Goal: Task Accomplishment & Management: Manage account settings

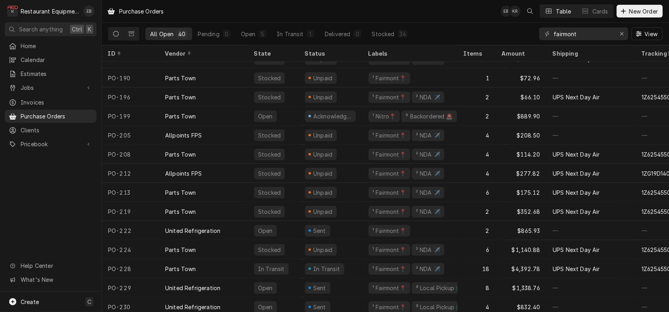
scroll to position [519, 0]
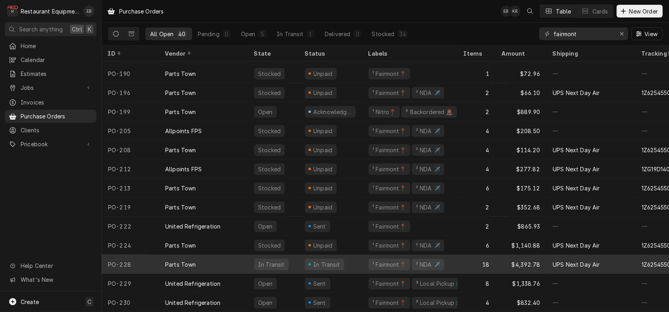
click at [362, 256] on div "In Transit" at bounding box center [330, 263] width 64 height 19
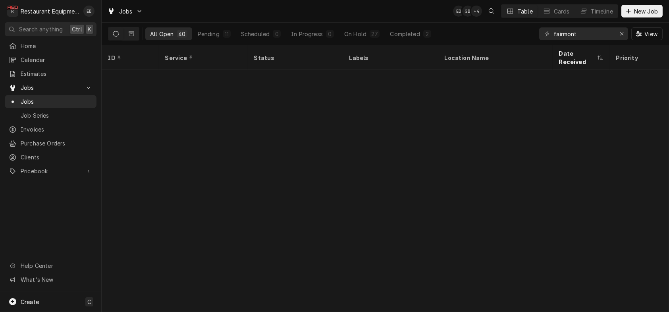
scroll to position [526, 0]
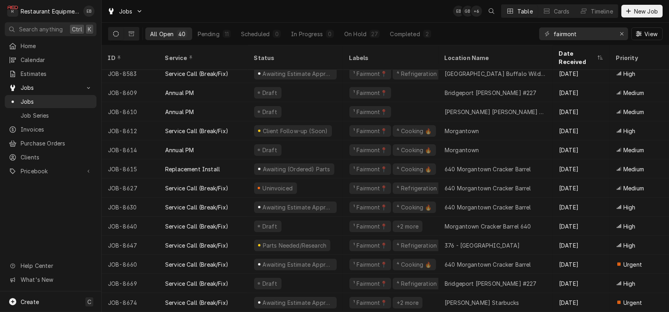
click at [333, 15] on div "Jobs EB GB + 6 Table Cards Timeline New Job" at bounding box center [385, 11] width 567 height 22
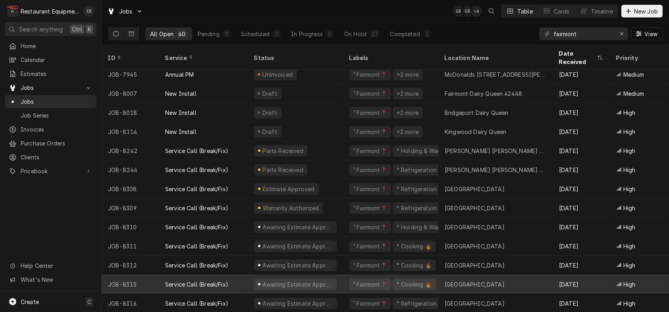
scroll to position [0, 0]
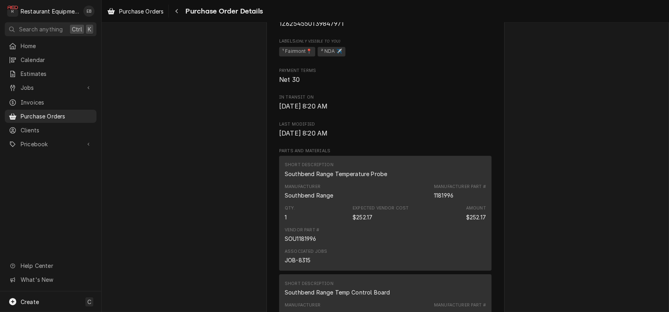
scroll to position [423, 0]
click at [130, 2] on div "Purchase Orders Purchase Order Details" at bounding box center [385, 11] width 567 height 22
click at [140, 13] on span "Purchase Orders" at bounding box center [141, 11] width 44 height 8
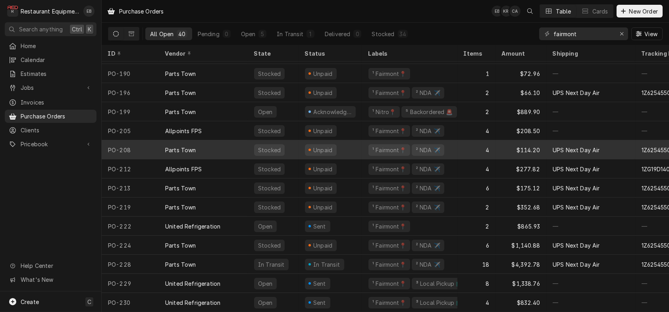
scroll to position [519, 0]
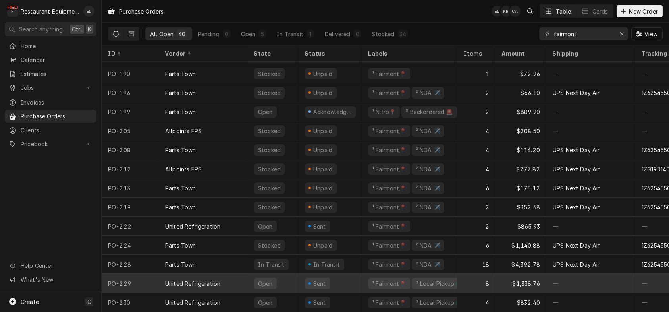
click at [362, 275] on div "Sent" at bounding box center [330, 282] width 64 height 19
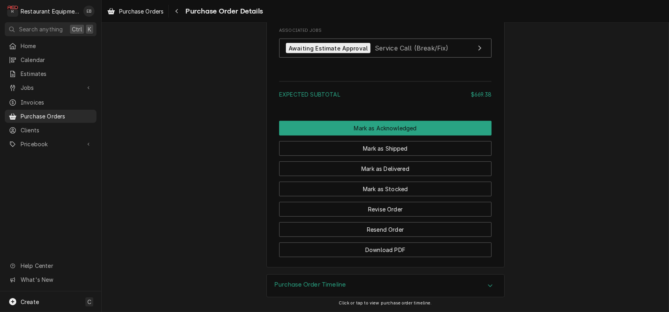
scroll to position [1058, 0]
click at [433, 52] on span "Service Call (Break/Fix)" at bounding box center [412, 48] width 74 height 8
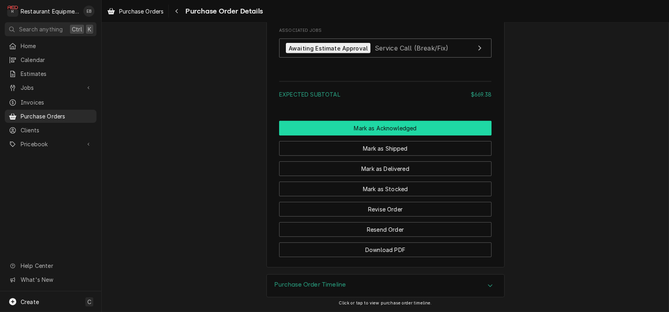
click at [414, 135] on button "Mark as Acknowledged" at bounding box center [385, 128] width 212 height 15
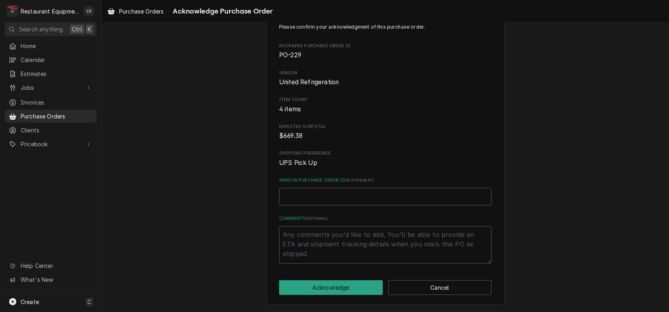
scroll to position [53, 0]
click at [353, 294] on button "Acknowledge" at bounding box center [331, 287] width 104 height 15
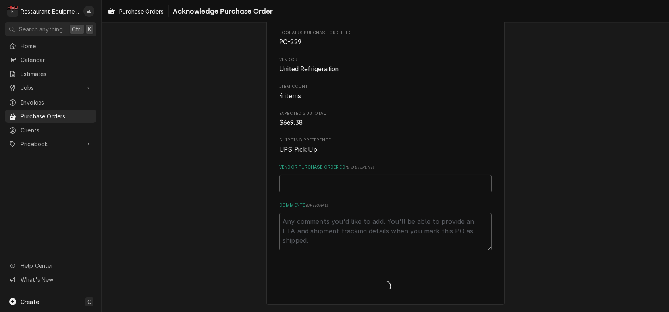
type textarea "x"
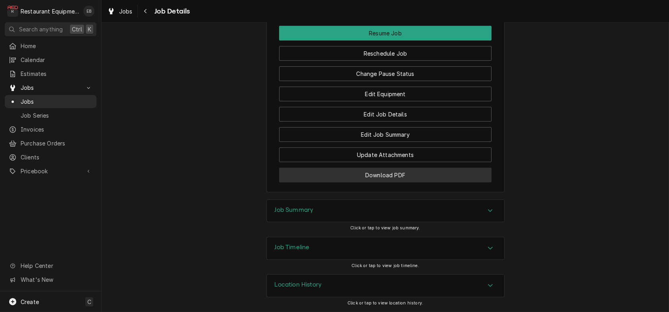
scroll to position [1066, 0]
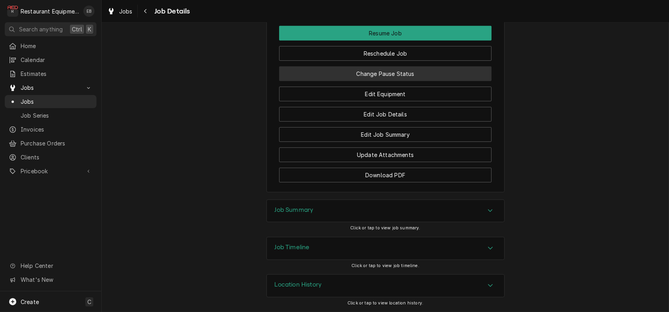
click at [379, 81] on button "Change Pause Status" at bounding box center [385, 73] width 212 height 15
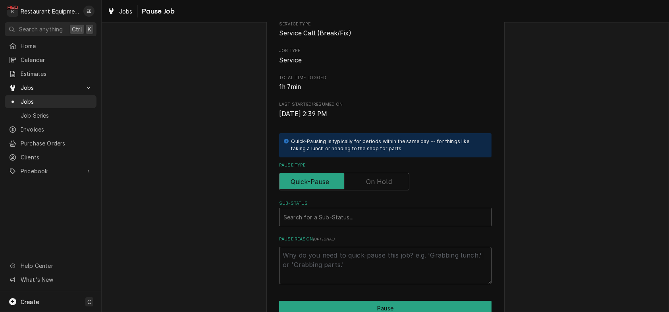
scroll to position [132, 0]
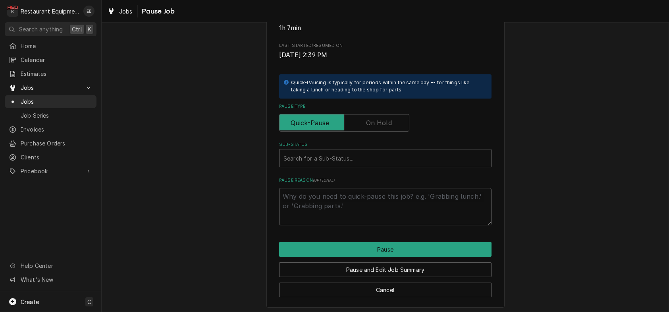
click at [374, 131] on label "Pause Type" at bounding box center [344, 122] width 130 height 17
click at [374, 131] on input "Pause Type" at bounding box center [344, 122] width 123 height 17
checkbox input "true"
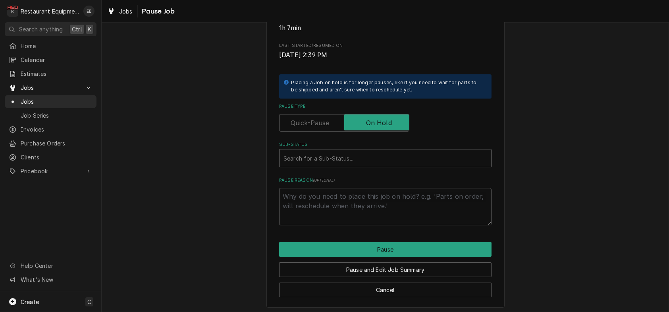
type textarea "x"
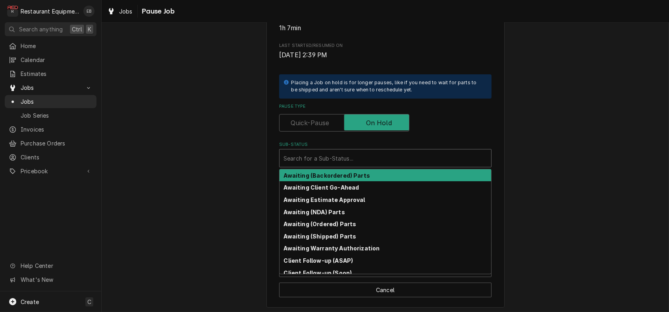
click at [363, 165] on div "Sub-Status" at bounding box center [385, 158] width 204 height 14
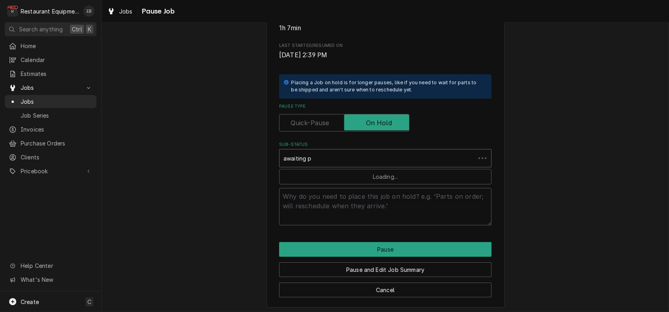
type input "awaiting"
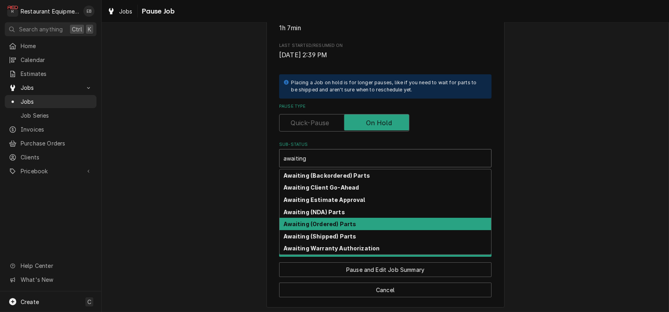
click at [354, 230] on div "Awaiting (Ordered) Parts" at bounding box center [385, 223] width 212 height 12
type textarea "x"
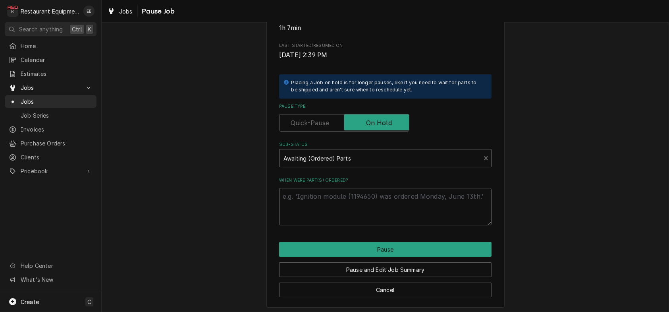
click at [341, 225] on textarea "When were part(s) ordered?" at bounding box center [385, 206] width 212 height 37
type textarea "x"
type textarea "O"
type textarea "x"
type textarea "Or"
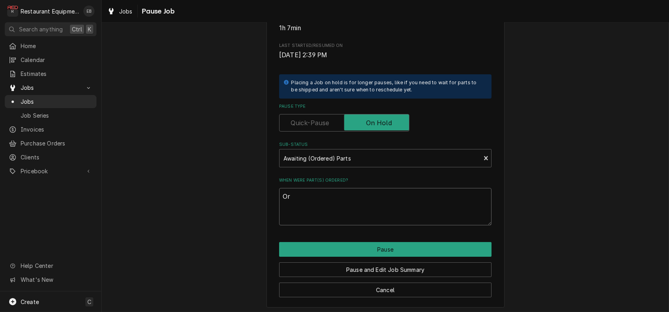
type textarea "x"
type textarea "Ord"
type textarea "x"
type textarea "Orde"
type textarea "x"
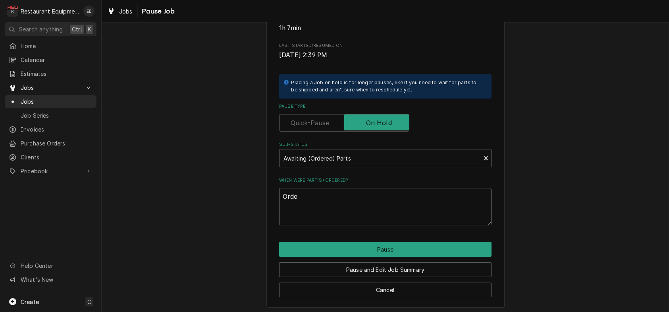
type textarea "Order"
type textarea "x"
type textarea "Ordere"
type textarea "x"
type textarea "Ordered"
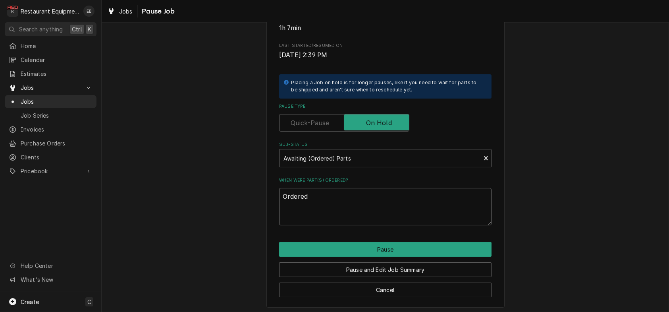
type textarea "x"
type textarea "Ordered"
type textarea "x"
type textarea "Ordered 8"
type textarea "x"
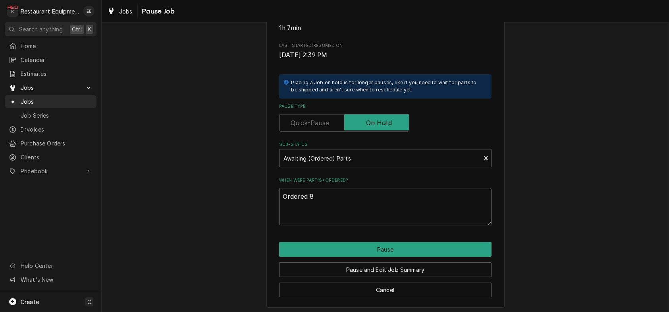
type textarea "Ordered 8/"
type textarea "x"
type textarea "Ordered 8/2"
type textarea "x"
type textarea "Ordered 8/25"
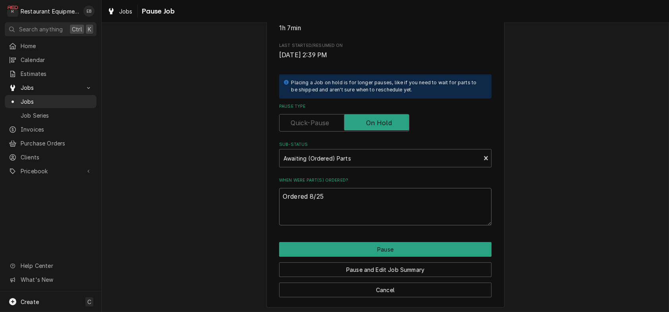
type textarea "x"
type textarea "Ordered 8/25,"
type textarea "x"
type textarea "Ordered 8/25,"
type textarea "x"
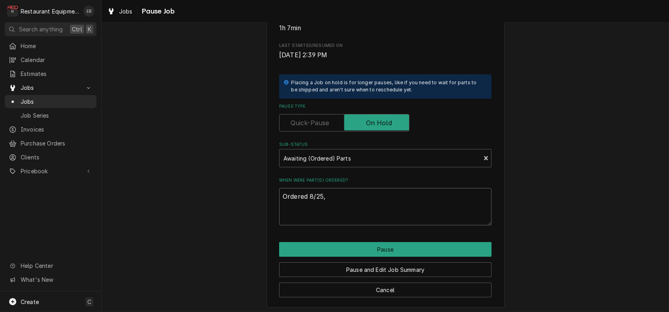
type textarea "Ordered 8/25, e"
type textarea "x"
type textarea "Ordered 8/25, ex"
type textarea "x"
type textarea "Ordered 8/25, exp"
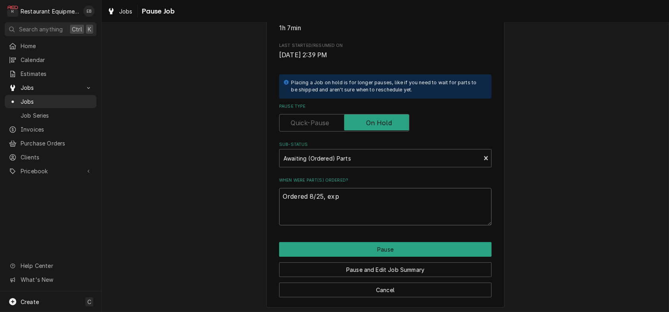
type textarea "x"
type textarea "Ordered 8/25, expe"
type textarea "x"
type textarea "Ordered 8/25, expec"
type textarea "x"
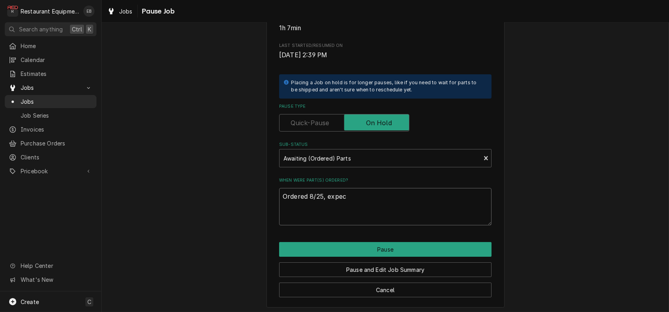
type textarea "Ordered 8/25, expect"
type textarea "x"
type textarea "Ordered 8/25, expecte"
type textarea "x"
type textarea "Ordered 8/25, expected"
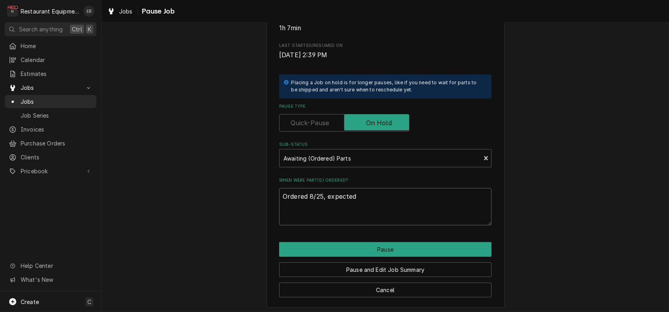
type textarea "x"
type textarea "Ordered 8/25, expected"
type textarea "x"
type textarea "Ordered 8/25, expected b"
type textarea "x"
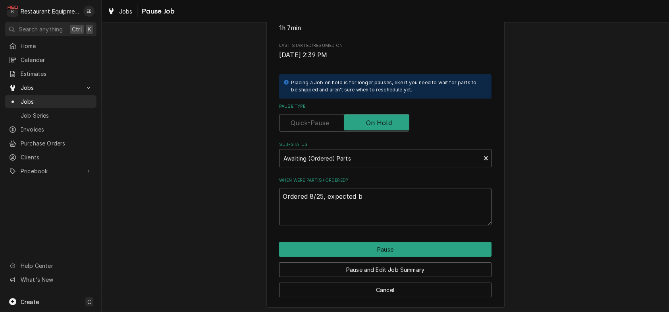
type textarea "Ordered 8/25, expected by"
type textarea "x"
type textarea "Ordered 8/25, expected by"
type textarea "x"
type textarea "Ordered 8/25, expected by F"
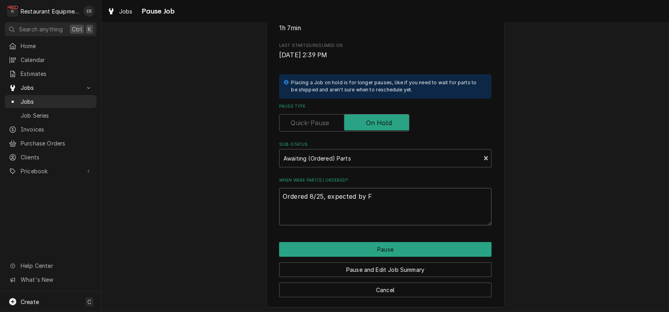
type textarea "x"
type textarea "Ordered 8/25, expected by Fr"
type textarea "x"
type textarea "Ordered 8/25, expected by Fri"
type textarea "x"
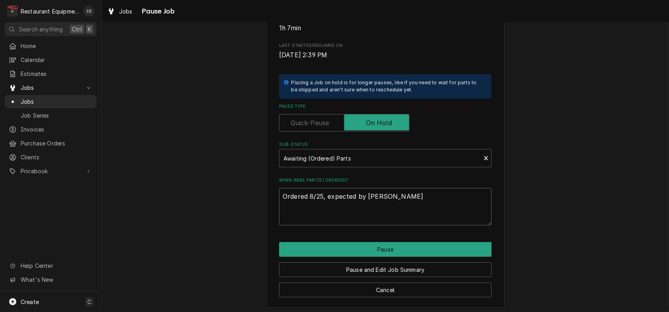
type textarea "Ordered 8/25, expected by Frid"
type textarea "x"
type textarea "Ordered 8/25, expected by Frida"
type textarea "x"
type textarea "Ordered 8/25, expected by Friday"
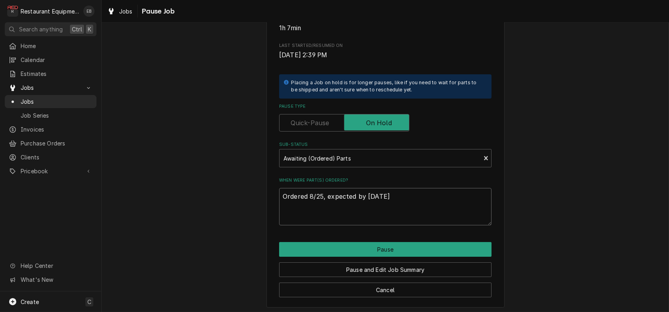
type textarea "x"
type textarea "Ordered 8/25, expected by Friday"
type textarea "x"
type textarea "Ordered 8/25, expected by Friday 8"
type textarea "x"
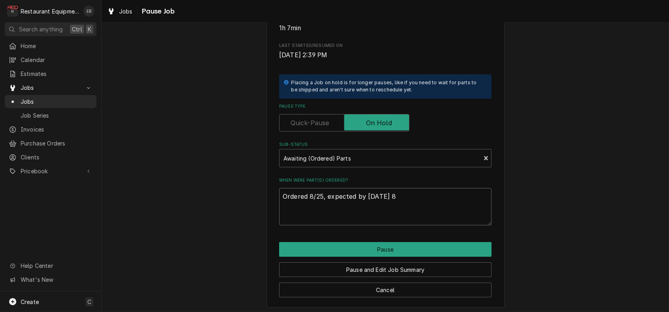
type textarea "Ordered 8/25, expected by Friday 8/"
type textarea "x"
type textarea "Ordered 8/25, expected by Friday 8/2"
type textarea "x"
type textarea "Ordered 8/25, expected by Friday 8/29"
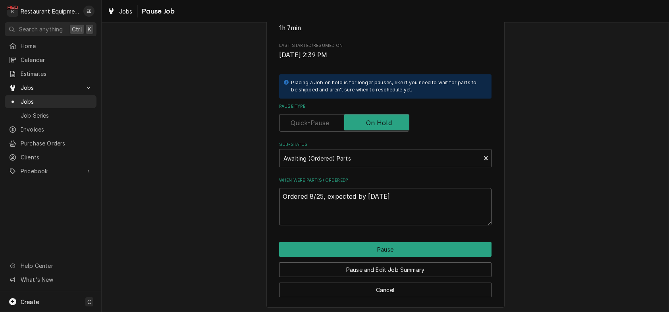
click at [355, 225] on textarea "Ordered 8/25, expected by Friday 8/29" at bounding box center [385, 206] width 212 height 37
type textarea "x"
type textarea "Ordered 8/25, expected eby Friday 8/29"
type textarea "x"
type textarea "Ordered 8/25, expected eaby Friday 8/29"
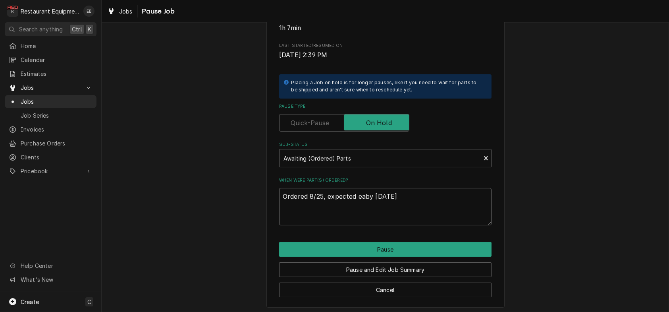
type textarea "x"
type textarea "Ordered 8/25, expected earby Friday 8/29"
type textarea "x"
type textarea "Ordered 8/25, expected earlby Friday 8/29"
type textarea "x"
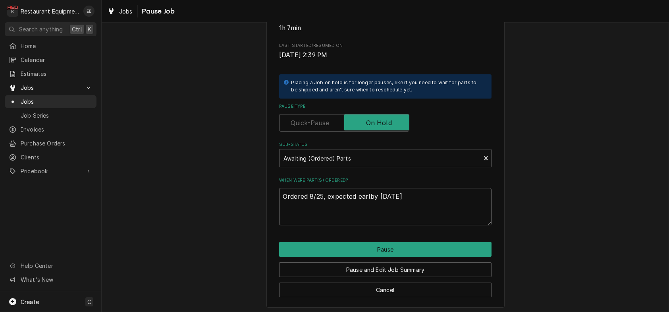
type textarea "Ordered 8/25, expected earliby Friday 8/29"
type textarea "x"
type textarea "Ordered 8/25, expected earlieby Friday 8/29"
type textarea "x"
type textarea "Ordered 8/25, expected earliesby Friday 8/29"
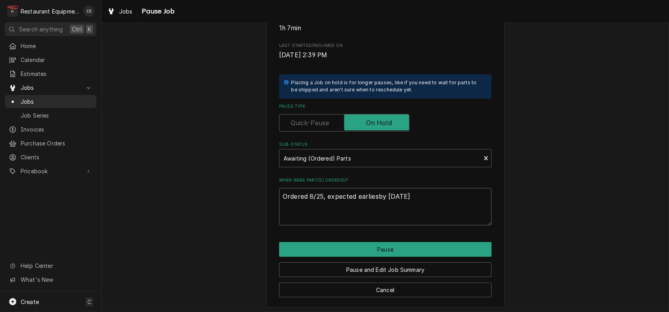
type textarea "x"
type textarea "Ordered 8/25, expected earliestby Friday 8/29"
type textarea "x"
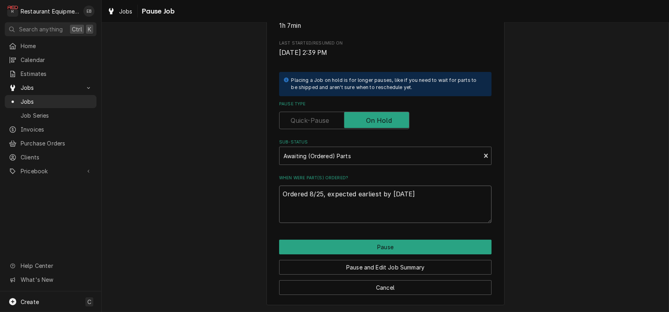
scroll to position [181, 0]
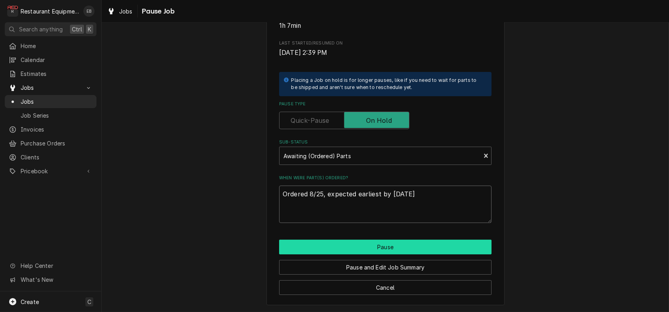
type textarea "Ordered 8/25, expected earliest by Friday 8/29"
click at [405, 241] on button "Pause" at bounding box center [385, 246] width 212 height 15
type textarea "x"
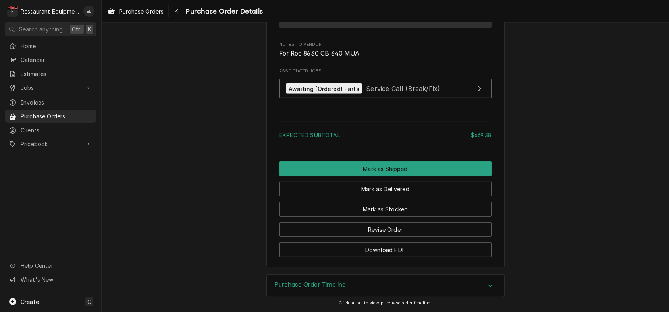
scroll to position [1118, 0]
click at [408, 222] on button "Revise Order" at bounding box center [385, 229] width 212 height 15
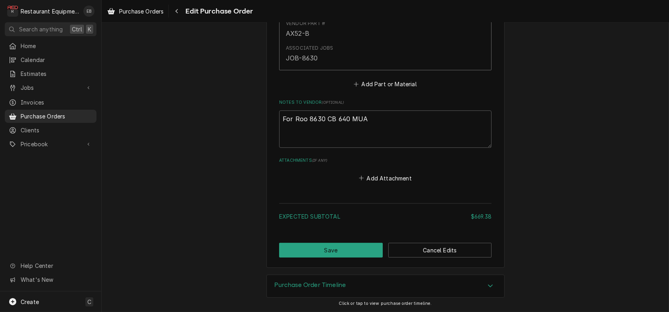
scroll to position [1043, 0]
click at [372, 110] on textarea "For Roo 8630 CB 640 MUA" at bounding box center [385, 128] width 212 height 37
type textarea "x"
type textarea "For Roo 8630 CB 640 MUA,"
type textarea "x"
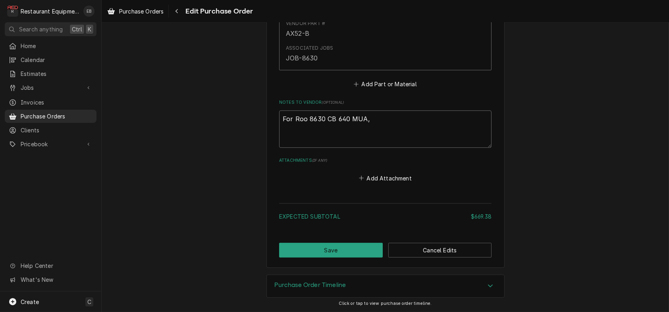
type textarea "For Roo 8630 CB 640 MUA,"
type textarea "x"
type textarea "For Roo 8630 CB 640 MUA, E"
type textarea "x"
type textarea "For Roo 8630 CB 640 MUA, Ex"
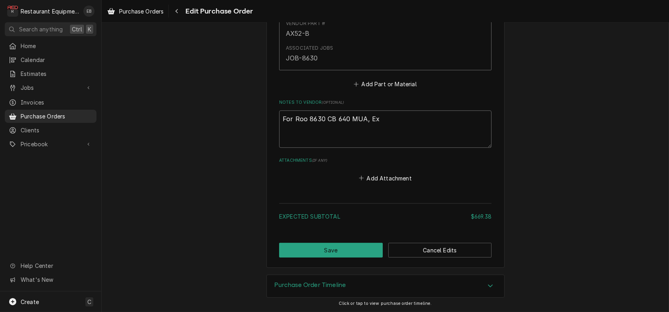
type textarea "x"
type textarea "For Roo 8630 CB 640 MUA, Exp"
type textarea "x"
type textarea "For Roo 8630 CB 640 MUA, Expe"
type textarea "x"
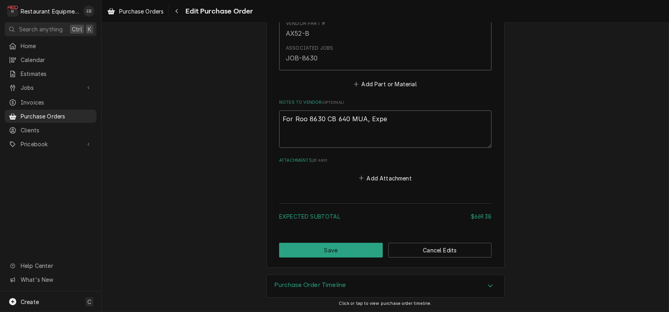
type textarea "For Roo 8630 CB 640 MUA, Expec"
type textarea "x"
type textarea "For Roo 8630 CB 640 MUA, Expect"
type textarea "x"
type textarea "For Roo 8630 CB 640 MUA, Expecte"
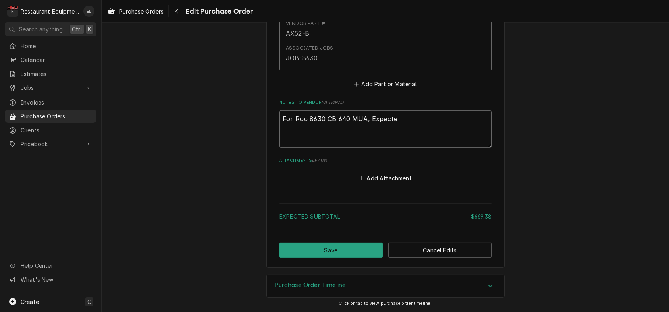
type textarea "x"
type textarea "For Roo 8630 CB 640 MUA, Expected"
type textarea "x"
type textarea "For Roo 8630 CB 640 MUA, Expected"
type textarea "x"
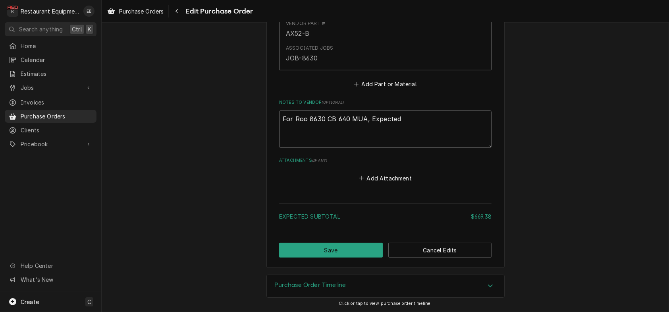
type textarea "For Roo 8630 CB 640 MUA, Expected b"
type textarea "x"
type textarea "For Roo 8630 CB 640 MUA, Expected by"
type textarea "x"
type textarea "For Roo 8630 CB 640 MUA, Expected by"
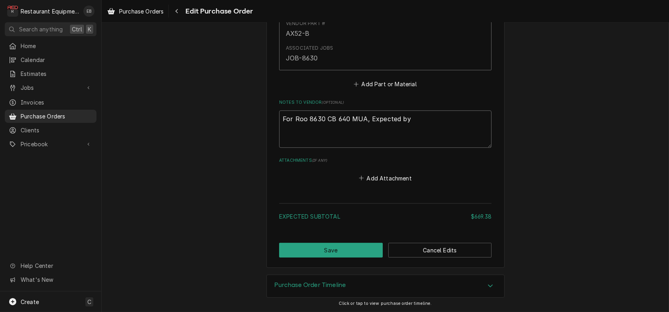
type textarea "x"
type textarea "For Roo 8630 CB 640 MUA, Expected by 8"
type textarea "x"
type textarea "For Roo 8630 CB 640 MUA, Expected by 8/"
type textarea "x"
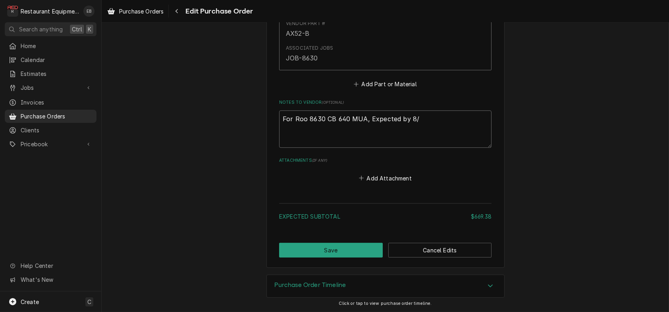
type textarea "For Roo 8630 CB 640 MUA, Expected by 8/2"
type textarea "x"
type textarea "For Roo 8630 CB 640 MUA, Expected by 8/29"
type textarea "x"
type textarea "For Roo 8630 CB 640 MUA, Expected by 8/29"
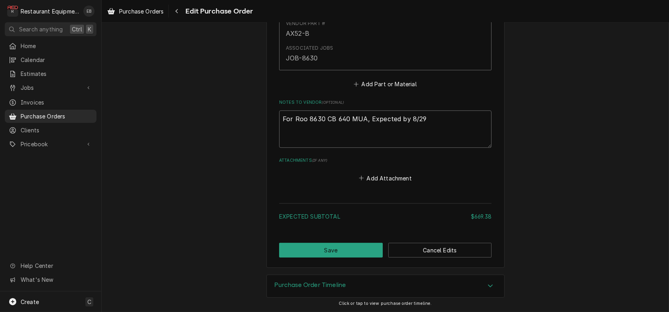
click at [402, 110] on textarea "For Roo 8630 CB 640 MUA, Expected by 8/29" at bounding box center [385, 128] width 212 height 37
type textarea "x"
type textarea "For Roo 8630 CB 640 MUA, Expected eby 8/29"
type textarea "x"
type textarea "For Roo 8630 CB 640 MUA, Expected eaby 8/29"
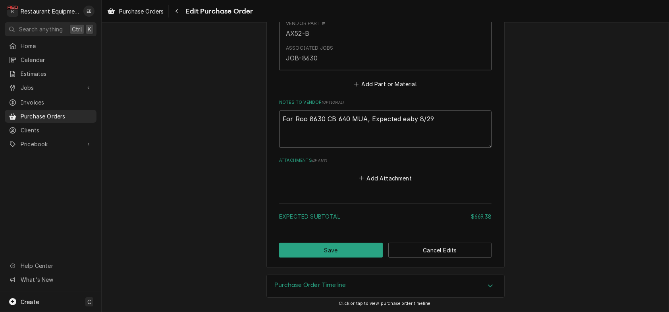
type textarea "x"
type textarea "For Roo 8630 CB 640 MUA, Expected earby 8/29"
type textarea "x"
type textarea "For Roo 8630 CB 640 MUA, Expected earlby 8/29"
type textarea "x"
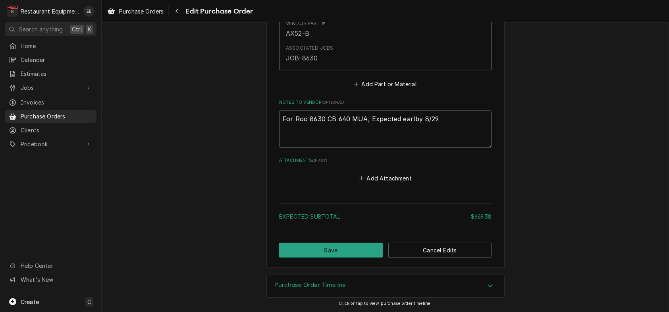
type textarea "For Roo 8630 CB 640 MUA, Expected earliby 8/29"
type textarea "x"
type textarea "For Roo 8630 CB 640 MUA, Expected earlieby 8/29"
type textarea "x"
type textarea "For Roo 8630 CB 640 MUA, Expected earliesby 8/29"
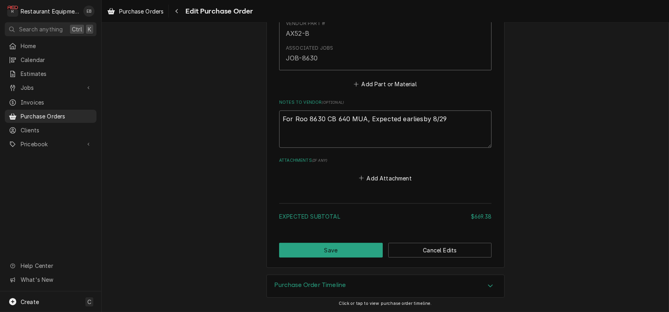
type textarea "x"
type textarea "For Roo 8630 CB 640 MUA, Expected earliestby 8/29"
type textarea "x"
type textarea "For Roo 8630 CB 640 MUA, Expected earliest by 8/29"
click at [459, 110] on textarea "For Roo 8630 CB 640 MUA, Expected earliest by 8/29" at bounding box center [385, 128] width 212 height 37
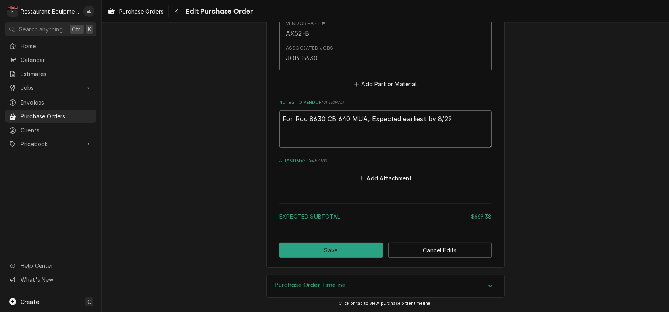
type textarea "x"
type textarea "For Roo 8630 CB 640 MUA, Expected earliest by 8/29"
type textarea "x"
type textarea "For Roo 8630 CB 640 MUA, Expected earliest by 8/29."
click at [344, 242] on button "Save" at bounding box center [331, 249] width 104 height 15
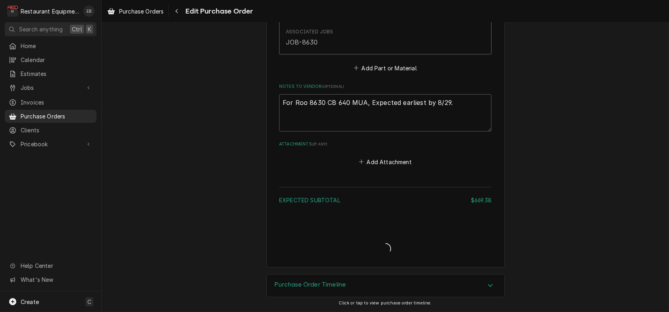
scroll to position [1001, 0]
type textarea "x"
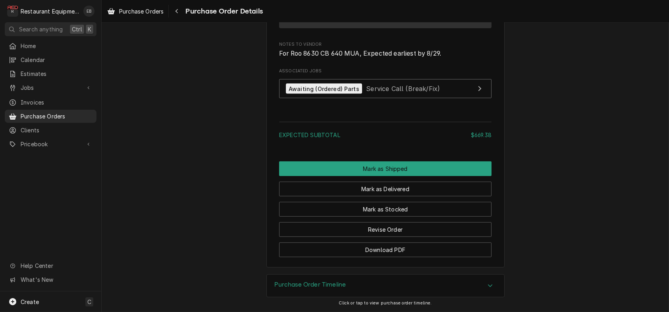
scroll to position [1005, 0]
click at [146, 6] on link "Purchase Orders" at bounding box center [135, 11] width 63 height 13
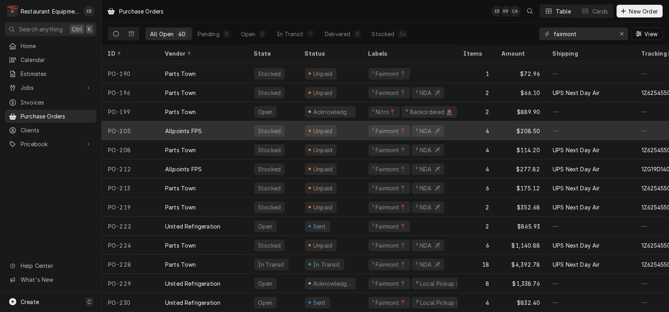
scroll to position [519, 0]
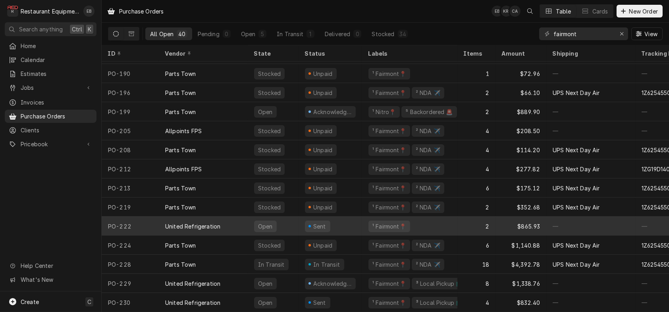
click at [248, 221] on div "United Refrigeration" at bounding box center [203, 225] width 89 height 19
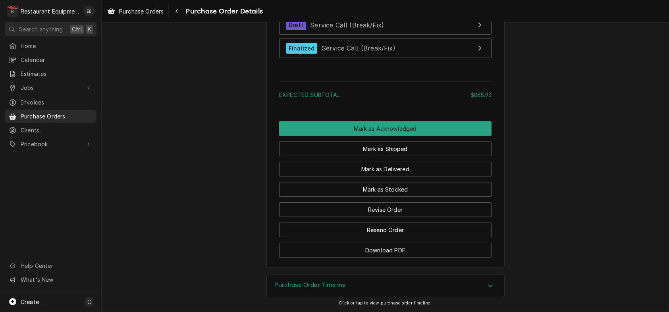
scroll to position [794, 0]
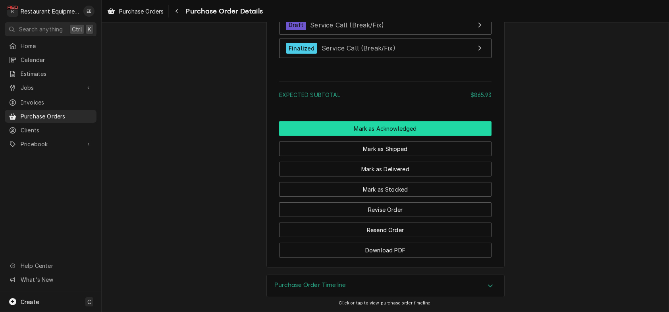
click at [388, 136] on button "Mark as Acknowledged" at bounding box center [385, 128] width 212 height 15
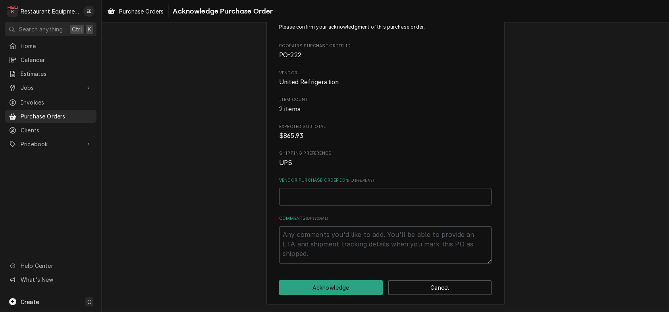
scroll to position [60, 0]
click at [368, 289] on button "Acknowledge" at bounding box center [331, 287] width 104 height 15
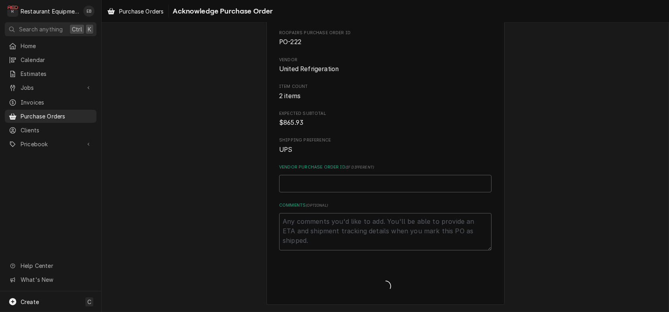
type textarea "x"
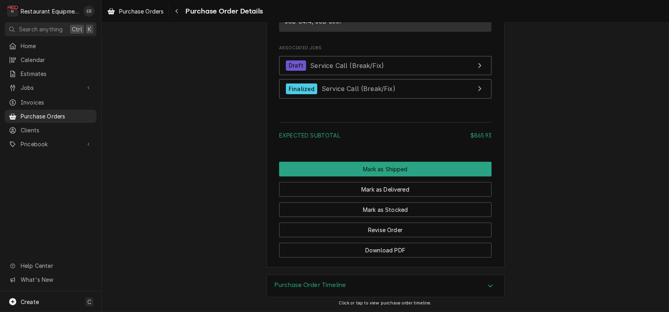
scroll to position [810, 0]
click at [416, 237] on button "Revise Order" at bounding box center [385, 229] width 212 height 15
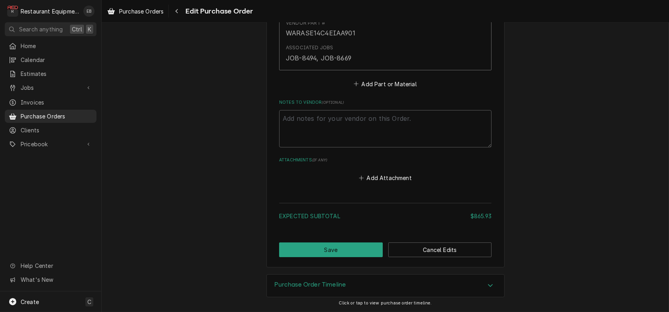
scroll to position [689, 0]
click at [344, 110] on textarea "Notes to Vendor ( optional )" at bounding box center [385, 128] width 212 height 37
type textarea "x"
type textarea "E"
type textarea "x"
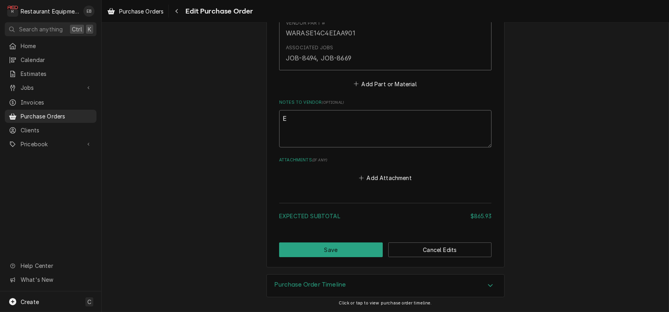
type textarea "Ex"
type textarea "x"
type textarea "Exp"
type textarea "x"
type textarea "Expe"
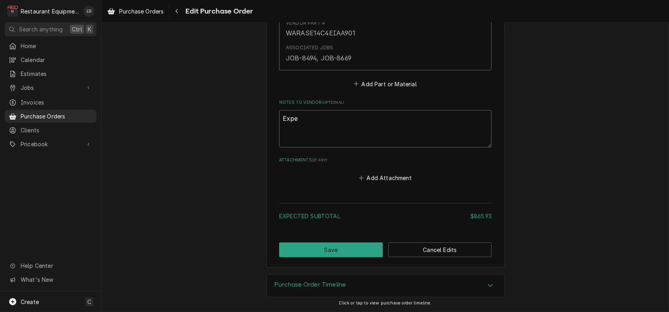
type textarea "x"
type textarea "Expec"
type textarea "x"
type textarea "Expect"
type textarea "x"
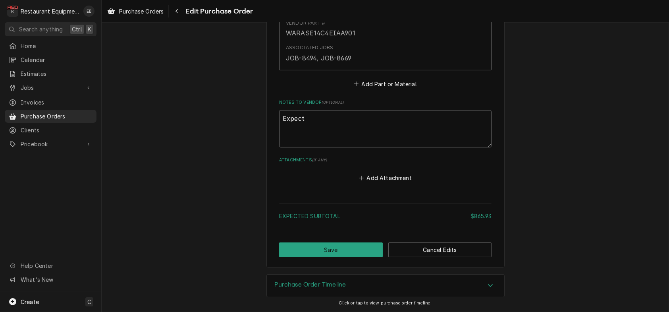
type textarea "Expecte"
type textarea "x"
type textarea "Expected"
type textarea "x"
type textarea "Expected"
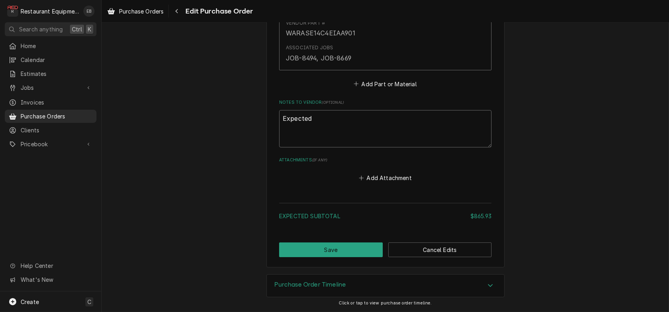
type textarea "x"
type textarea "Expected b"
type textarea "x"
type textarea "Expected by"
type textarea "x"
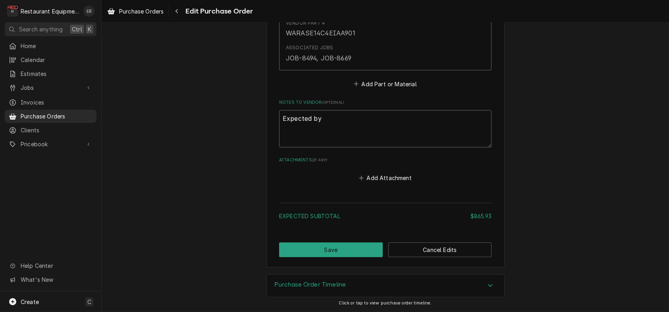
type textarea "Expected by"
type textarea "x"
type textarea "Expected by 8"
type textarea "x"
type textarea "Expected by 8/"
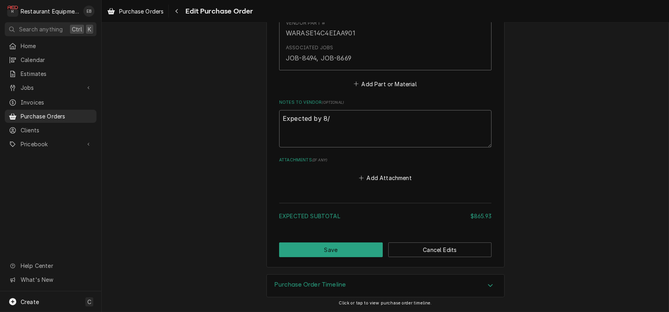
type textarea "x"
type textarea "Expected by 8/2"
type textarea "x"
type textarea "Expected by 8/29"
type textarea "x"
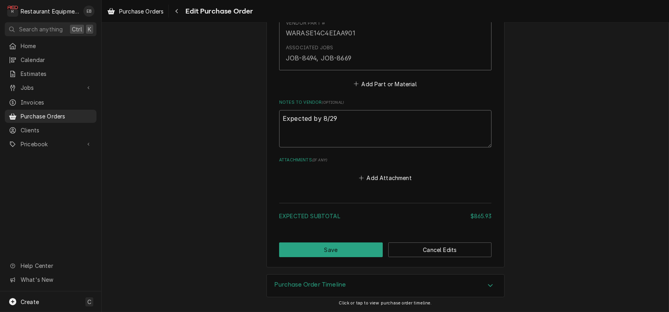
type textarea "Expected by 8/29"
type textarea "x"
type textarea "Expected by 8/29"
type textarea "x"
type textarea "Expected by 8/29."
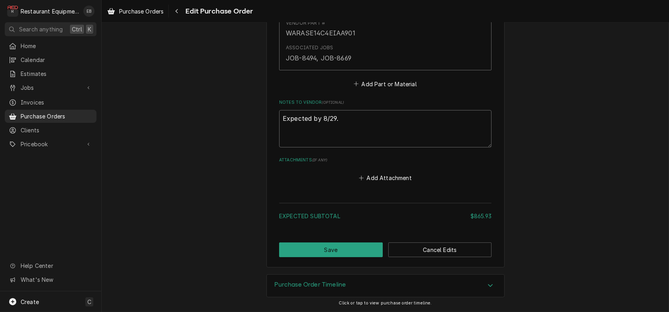
click at [307, 110] on textarea "Expected by 8/29." at bounding box center [385, 128] width 212 height 37
type textarea "x"
type textarea "Expected by 8/29."
type textarea "x"
type textarea "Expected e by 8/29."
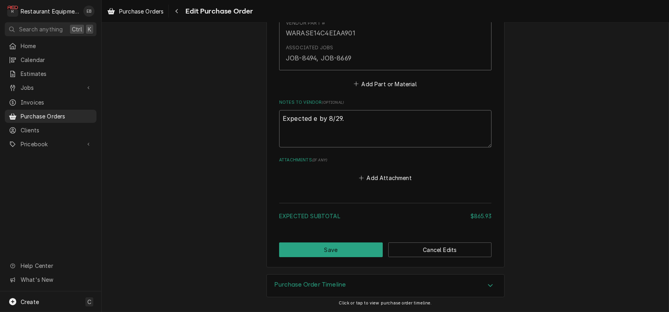
type textarea "x"
type textarea "Expected ee by 8/29."
type textarea "x"
type textarea "Expected eea by 8/29."
type textarea "x"
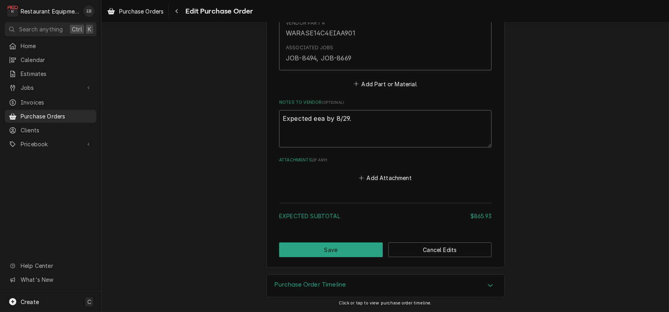
type textarea "Expected ee by 8/29."
type textarea "x"
type textarea "Expected e by 8/29."
type textarea "x"
type textarea "Expected ea by 8/29."
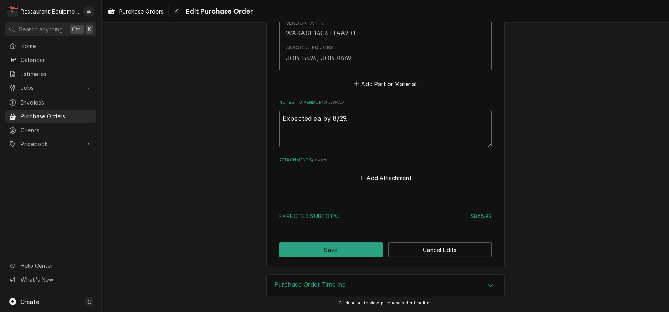
type textarea "x"
type textarea "Expected ear by 8/29."
type textarea "x"
type textarea "Expected earl by 8/29."
type textarea "x"
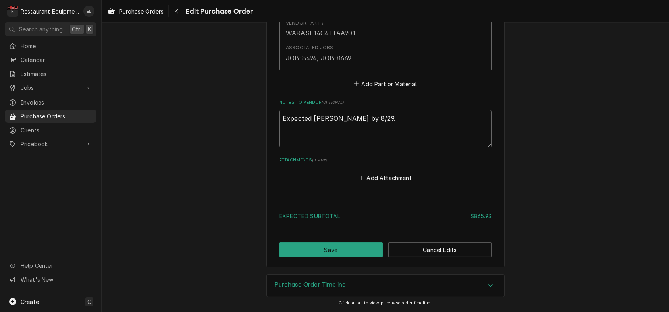
type textarea "Expected earli by 8/29."
type textarea "x"
type textarea "Expected earlie by 8/29."
type textarea "x"
type textarea "Expected earlies by 8/29."
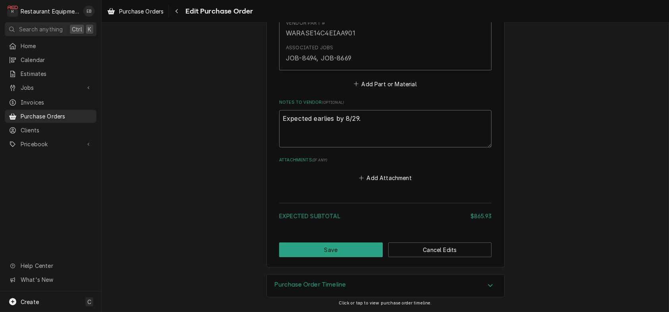
type textarea "x"
type textarea "Expected earliesy by 8/29."
type textarea "x"
type textarea "Expected earliesyt by 8/29."
type textarea "x"
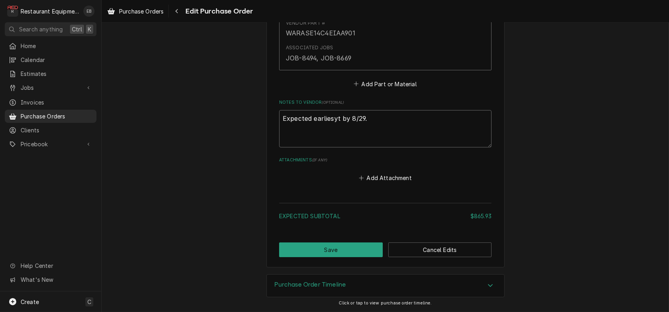
type textarea "Expected earliesy by 8/29."
type textarea "x"
type textarea "Expected earlies by 8/29."
type textarea "x"
type textarea "Expected earliest by 8/29."
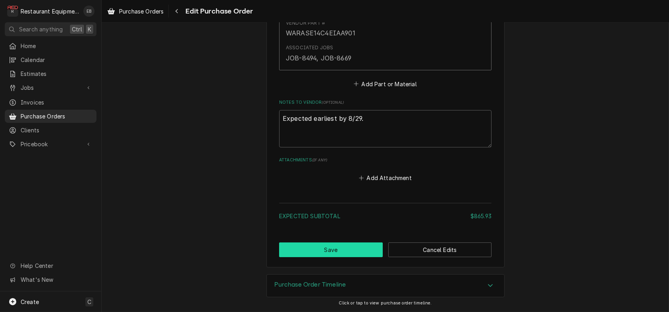
click at [356, 242] on button "Save" at bounding box center [331, 249] width 104 height 15
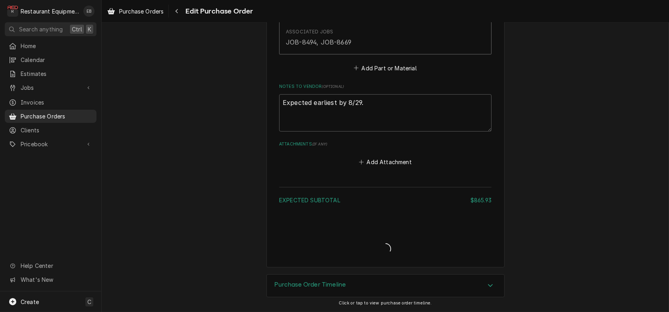
type textarea "x"
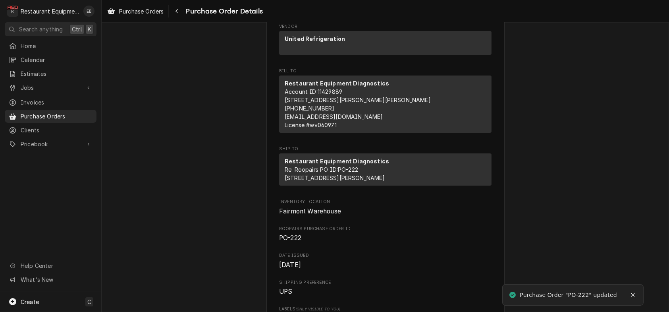
scroll to position [79, 0]
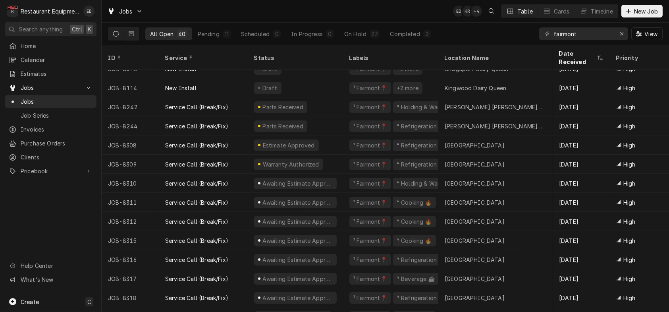
scroll to position [86, 0]
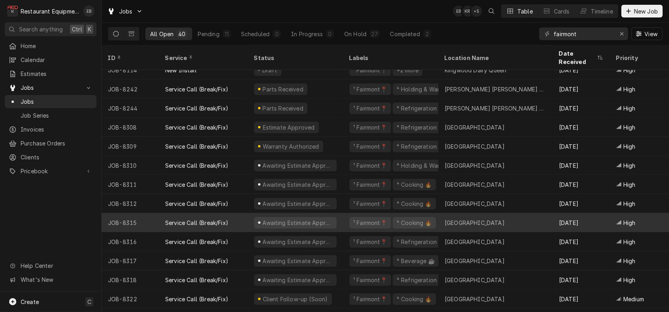
click at [181, 221] on div "Service Call (Break/Fix)" at bounding box center [196, 222] width 63 height 8
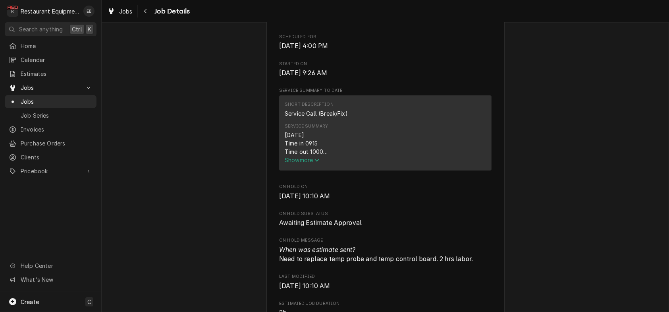
scroll to position [291, 0]
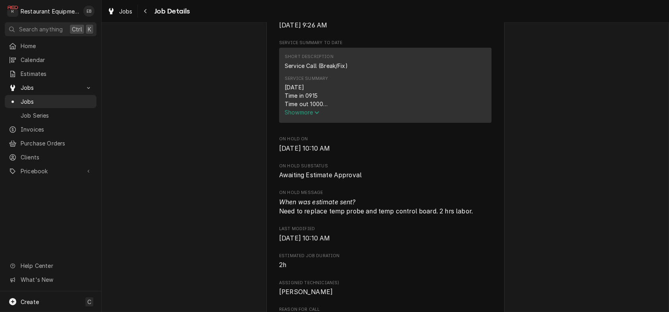
click at [297, 115] on span "Show more" at bounding box center [302, 112] width 35 height 7
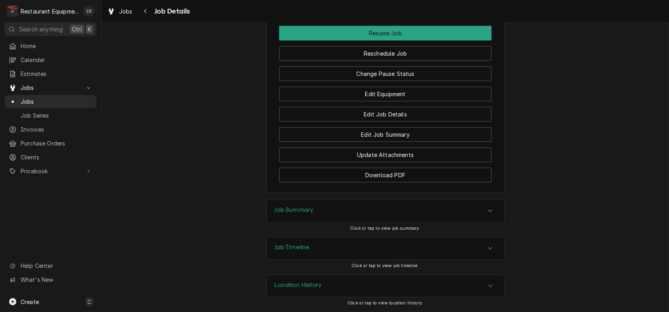
scroll to position [1164, 0]
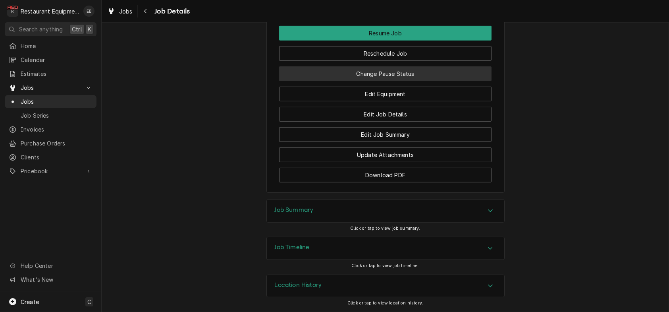
click at [402, 81] on button "Change Pause Status" at bounding box center [385, 73] width 212 height 15
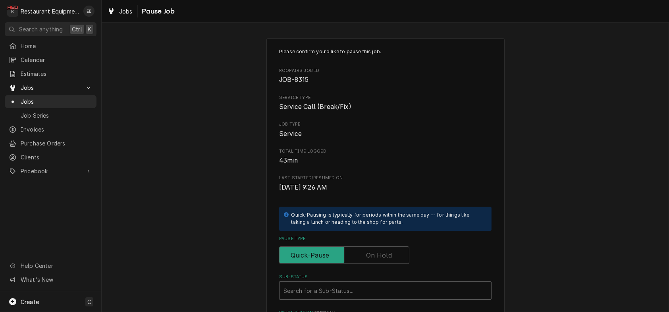
click at [375, 264] on label "Pause Type" at bounding box center [344, 254] width 130 height 17
click at [375, 264] on input "Pause Type" at bounding box center [344, 254] width 123 height 17
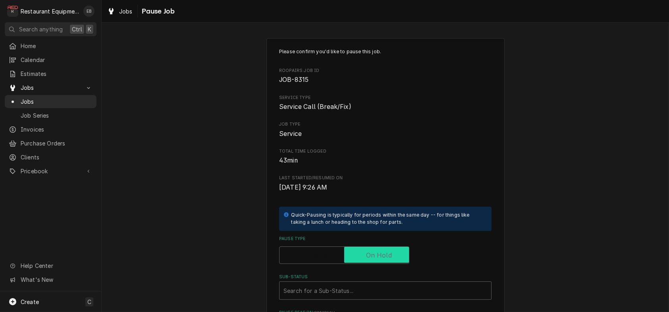
checkbox input "true"
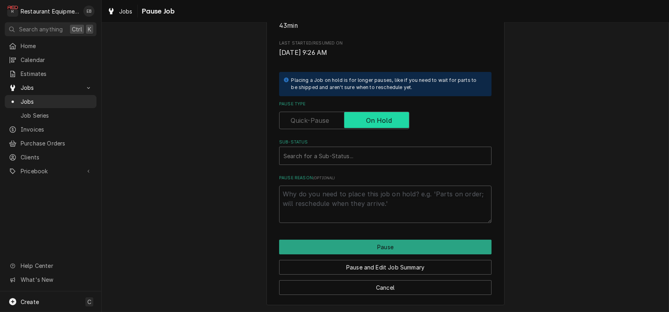
scroll to position [159, 0]
type textarea "x"
click at [353, 163] on div "Sub-Status" at bounding box center [385, 155] width 204 height 14
type input "awaiting"
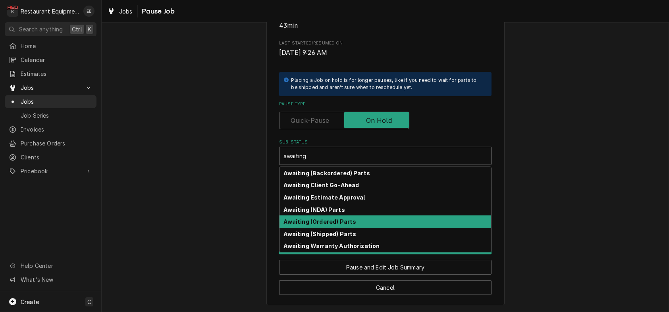
click at [342, 225] on strong "Awaiting (Ordered) Parts" at bounding box center [320, 221] width 73 height 7
type textarea "x"
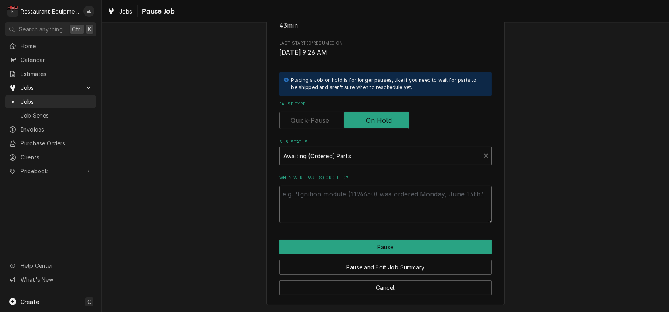
click at [346, 213] on textarea "When were part(s) ordered?" at bounding box center [385, 203] width 212 height 37
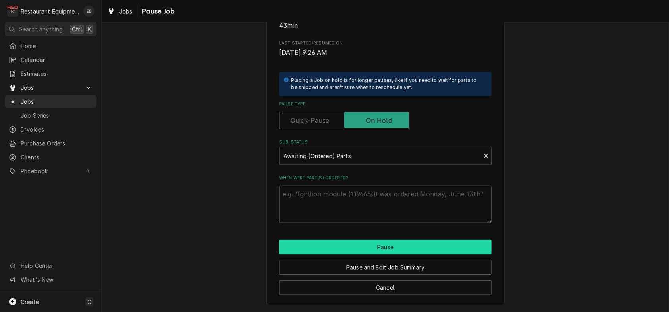
scroll to position [181, 0]
click at [371, 239] on button "Pause" at bounding box center [385, 246] width 212 height 15
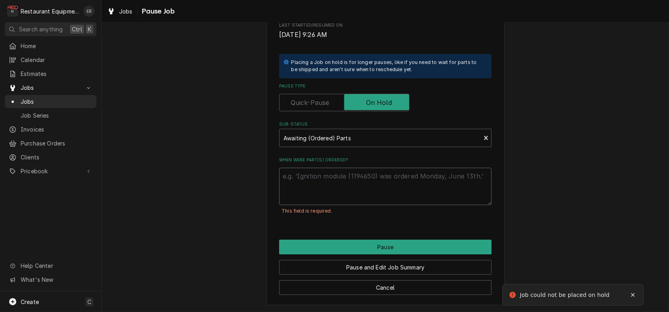
click at [334, 188] on textarea "When were part(s) ordered?" at bounding box center [385, 185] width 212 height 37
type textarea "x"
type textarea "o"
type textarea "x"
type textarea "or"
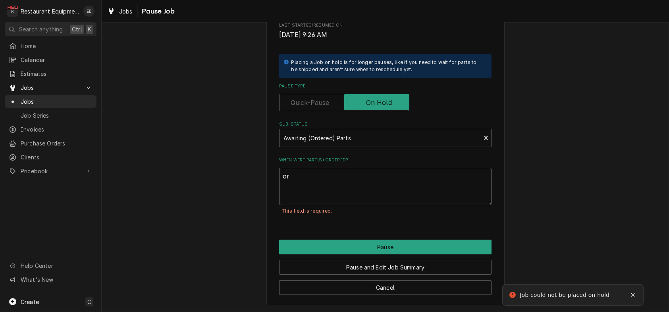
type textarea "x"
type textarea "ord"
type textarea "x"
type textarea "orde"
type textarea "x"
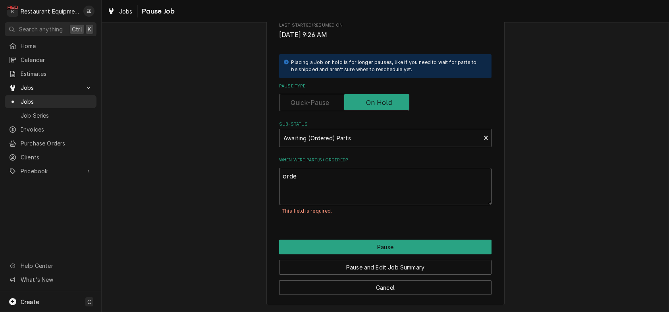
type textarea "order"
type textarea "x"
type textarea "ordere"
type textarea "x"
type textarea "ordered"
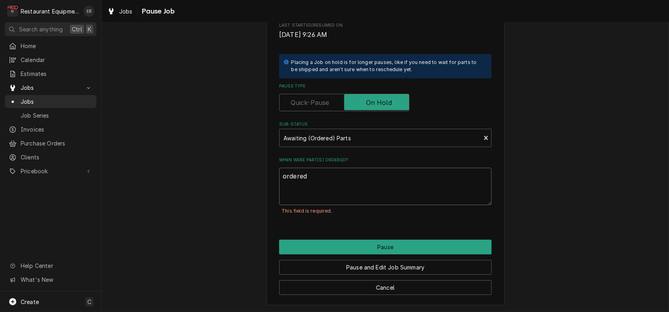
type textarea "x"
type textarea "ordered"
type textarea "x"
type textarea "ordered 8"
type textarea "x"
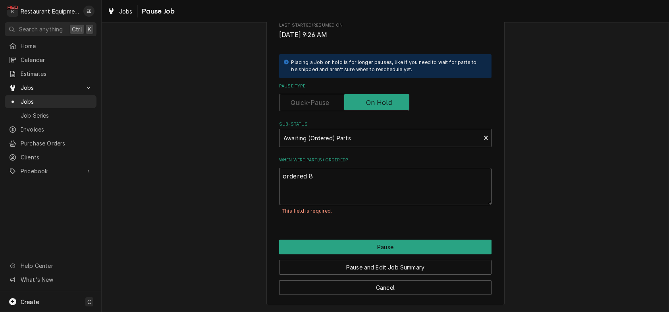
type textarea "ordered 8/"
type textarea "x"
type textarea "ordered 8/2"
type textarea "x"
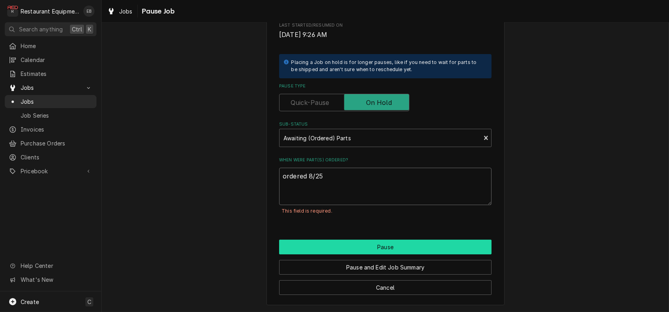
type textarea "ordered 8/25"
click at [405, 254] on button "Pause" at bounding box center [385, 246] width 212 height 15
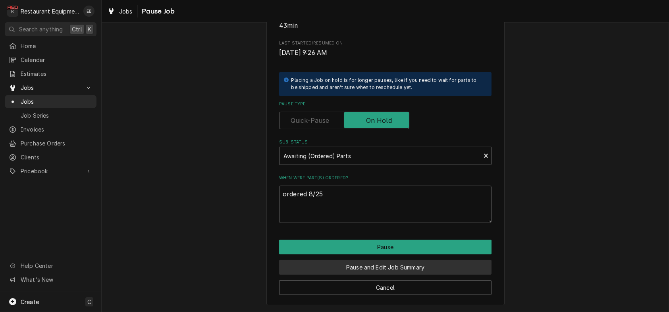
type textarea "x"
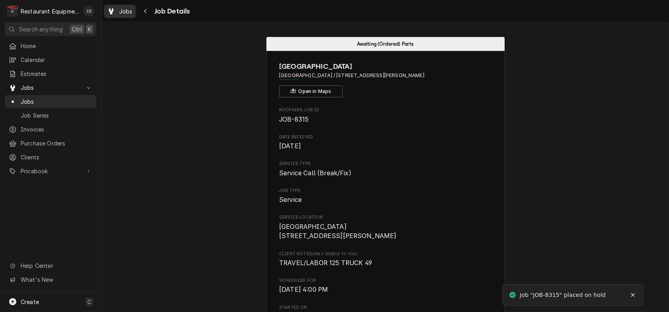
click at [114, 12] on icon "Dynamic Content Wrapper" at bounding box center [111, 11] width 5 height 6
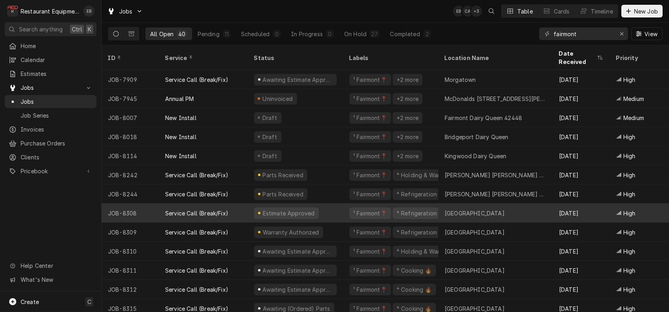
click at [156, 216] on div "JOB-8308" at bounding box center [130, 212] width 57 height 19
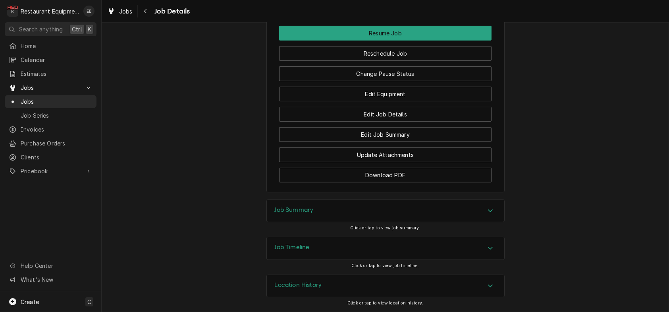
scroll to position [926, 0]
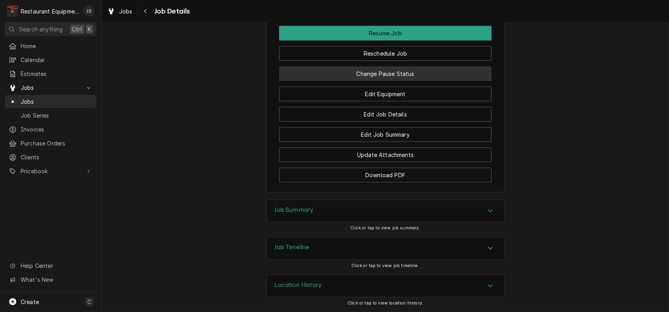
click at [397, 81] on button "Change Pause Status" at bounding box center [385, 73] width 212 height 15
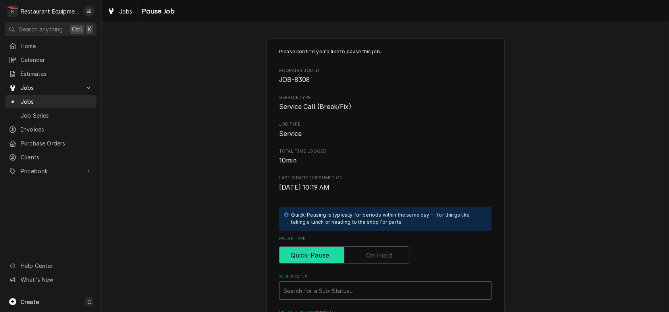
click at [363, 264] on input "Pause Type" at bounding box center [344, 254] width 123 height 17
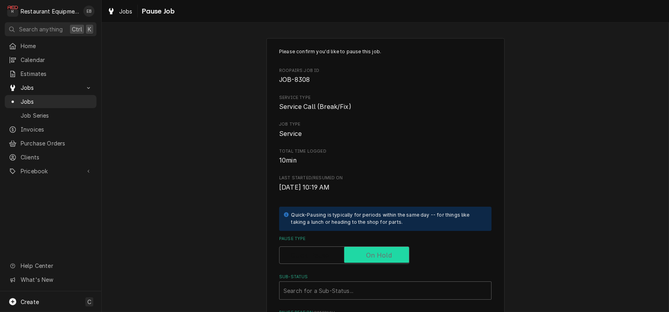
checkbox input "true"
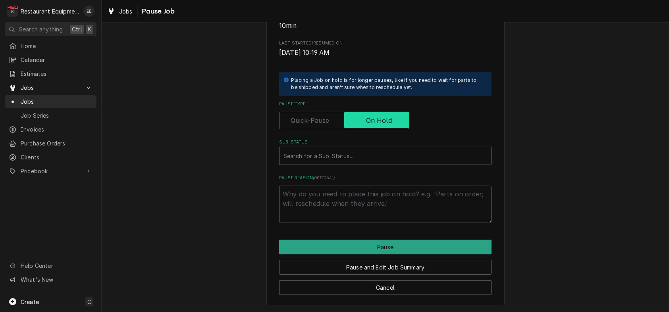
scroll to position [181, 0]
type textarea "x"
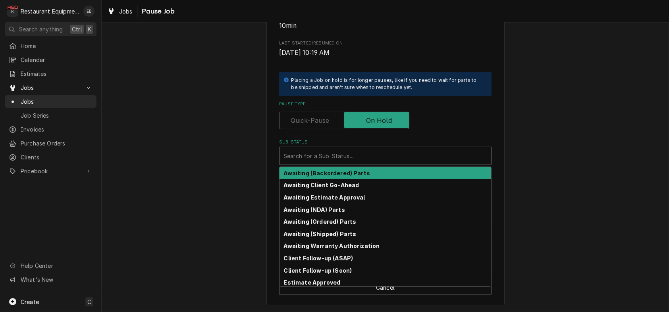
click at [344, 148] on div "Sub-Status" at bounding box center [385, 155] width 204 height 14
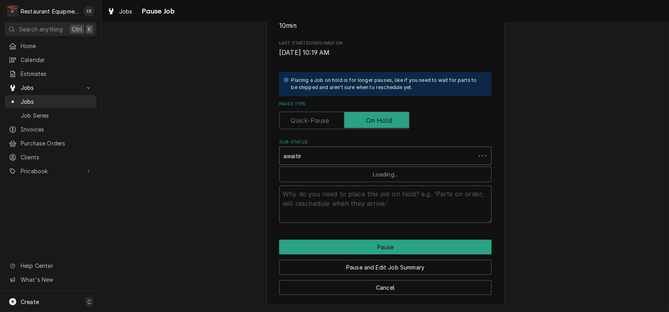
type input "awaiting"
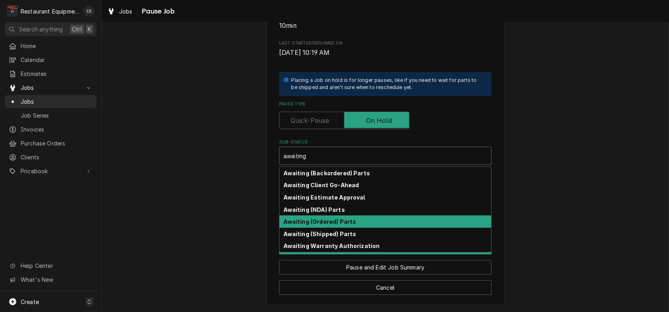
click at [363, 216] on div "Awaiting (Ordered) Parts" at bounding box center [385, 221] width 212 height 12
type textarea "x"
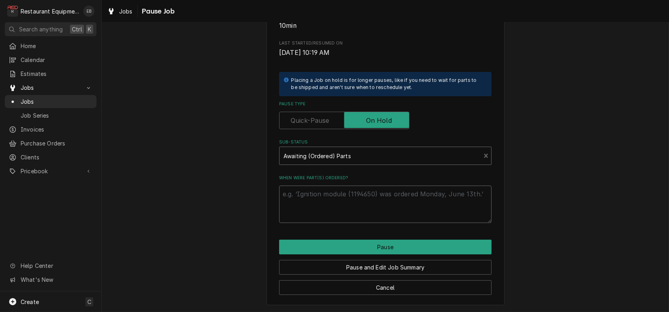
click at [348, 191] on textarea "When were part(s) ordered?" at bounding box center [385, 203] width 212 height 37
type textarea "x"
type textarea "8"
type textarea "x"
type textarea "82"
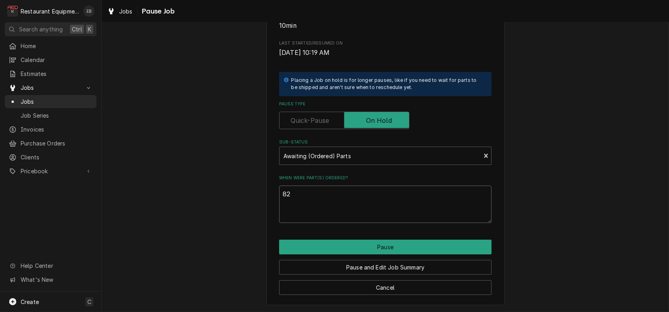
type textarea "x"
type textarea "825"
type textarea "x"
type textarea "82"
type textarea "x"
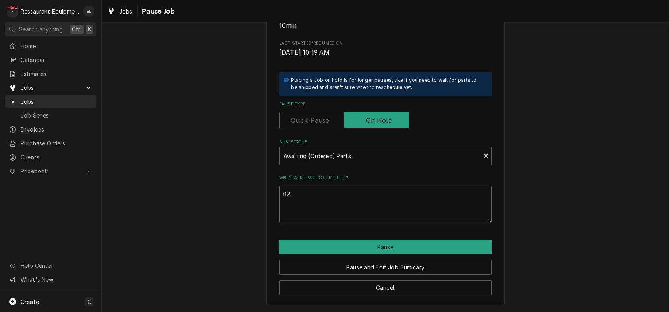
type textarea "8"
type textarea "x"
type textarea "o"
type textarea "x"
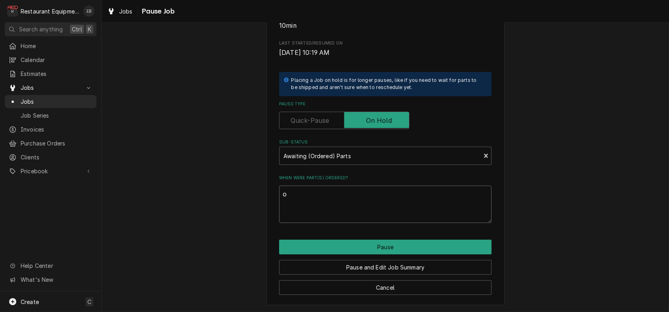
type textarea "or"
type textarea "x"
type textarea "ord"
type textarea "x"
type textarea "orde"
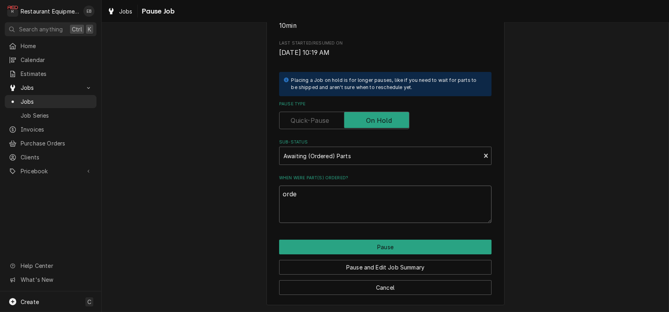
type textarea "x"
type textarea "order"
type textarea "x"
type textarea "ordere"
type textarea "x"
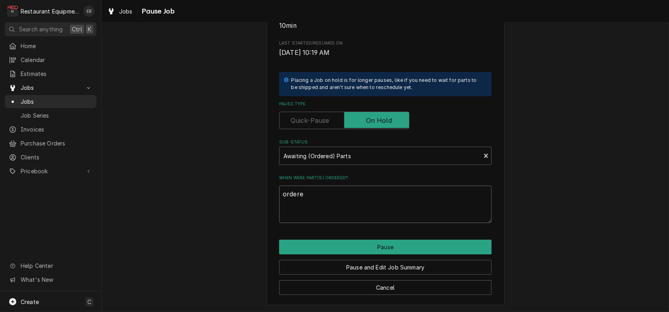
type textarea "ordered"
type textarea "x"
type textarea "ordered"
type textarea "x"
type textarea "ordered 8"
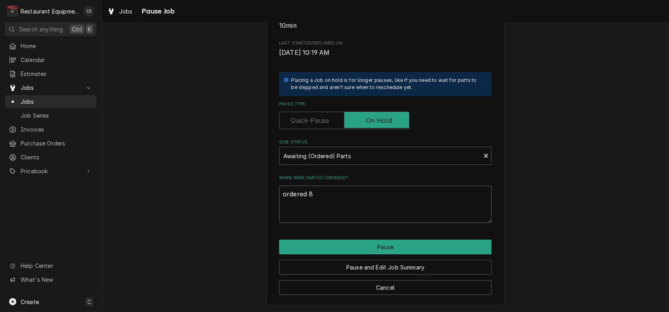
type textarea "x"
type textarea "ordered 8/"
type textarea "x"
type textarea "ordered 8/2"
type textarea "x"
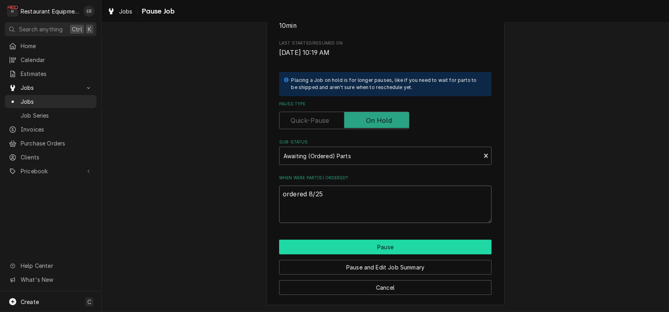
type textarea "ordered 8/25"
click at [378, 243] on button "Pause" at bounding box center [385, 246] width 212 height 15
type textarea "x"
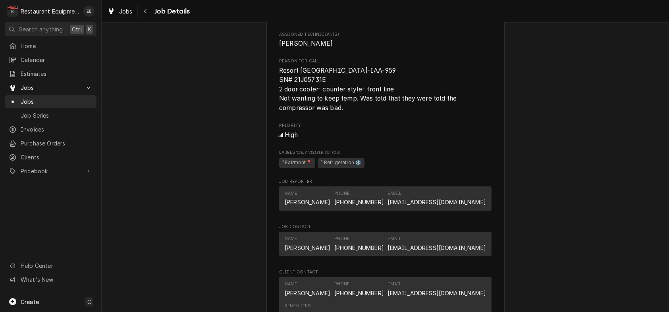
scroll to position [370, 0]
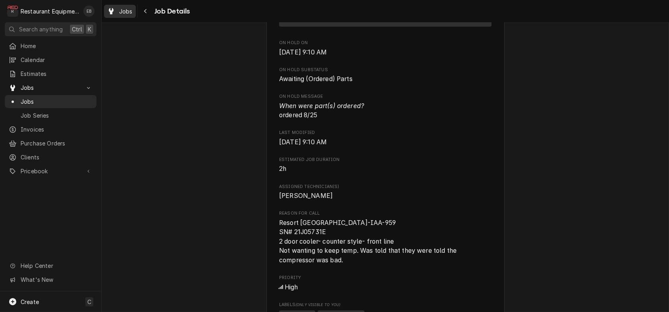
click at [127, 13] on span "Jobs" at bounding box center [125, 11] width 13 height 8
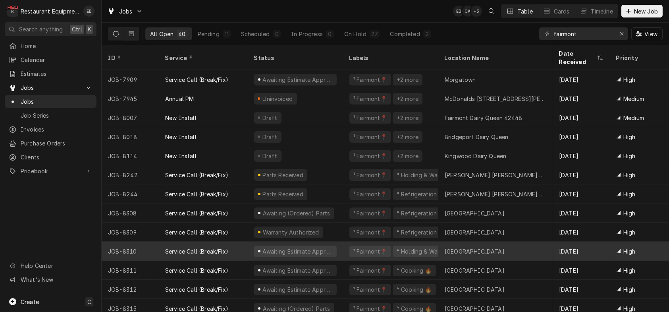
click at [159, 249] on div "JOB-8310" at bounding box center [130, 250] width 57 height 19
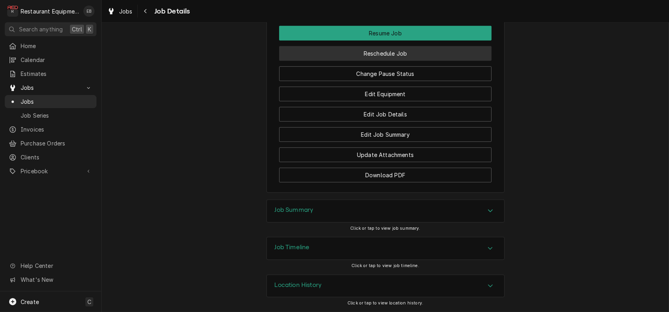
scroll to position [1032, 0]
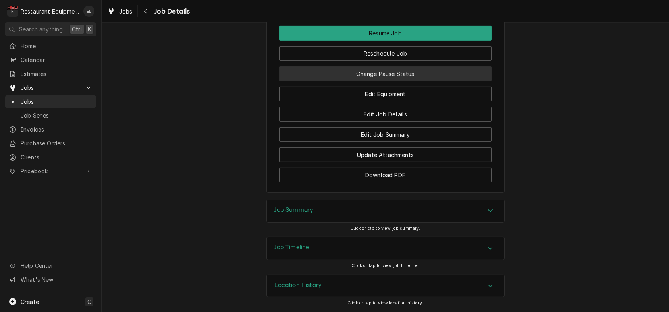
click at [391, 81] on button "Change Pause Status" at bounding box center [385, 73] width 212 height 15
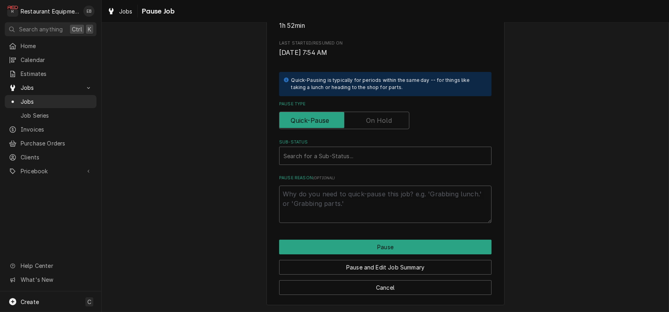
scroll to position [159, 0]
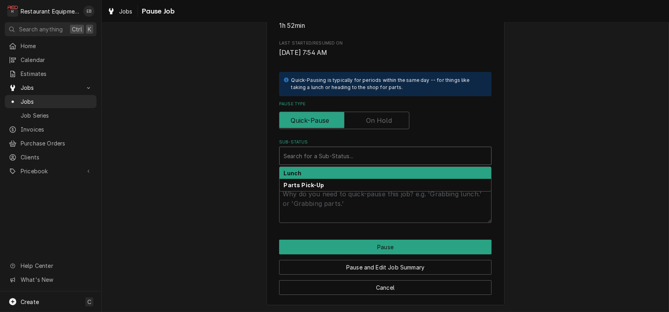
type textarea "x"
click at [339, 163] on div "Sub-Status" at bounding box center [385, 155] width 204 height 14
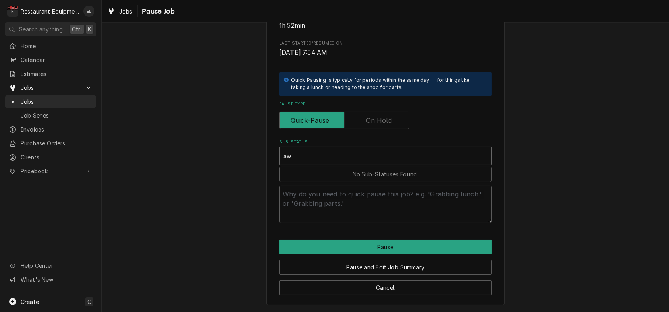
type input "aw"
drag, startPoint x: 362, startPoint y: 129, endPoint x: 358, endPoint y: 132, distance: 4.5
click at [362, 129] on input "Pause Type" at bounding box center [344, 120] width 123 height 17
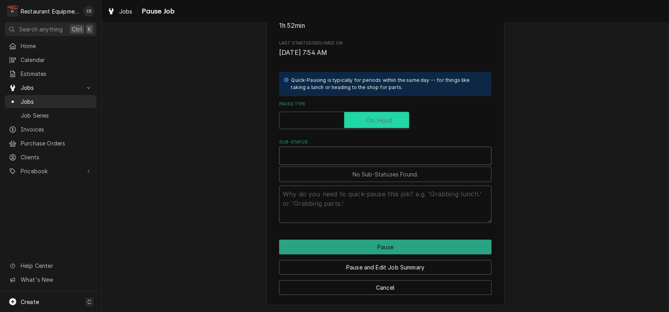
checkbox input "true"
type textarea "x"
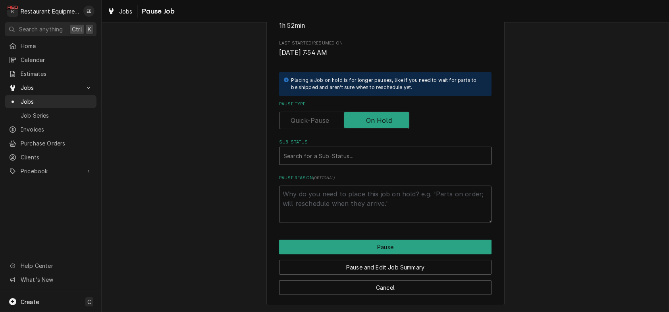
click at [356, 163] on div "Sub-Status" at bounding box center [385, 155] width 204 height 14
type input "awaiting"
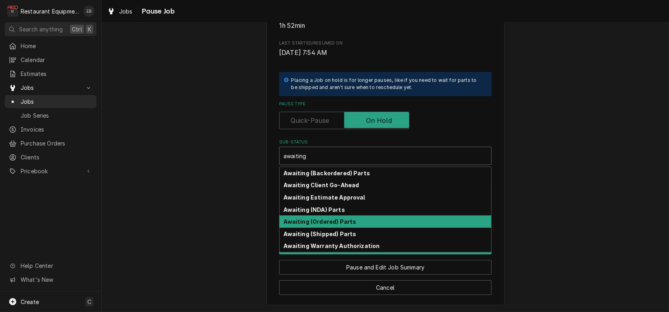
click at [348, 225] on strong "Awaiting (Ordered) Parts" at bounding box center [320, 221] width 73 height 7
type textarea "x"
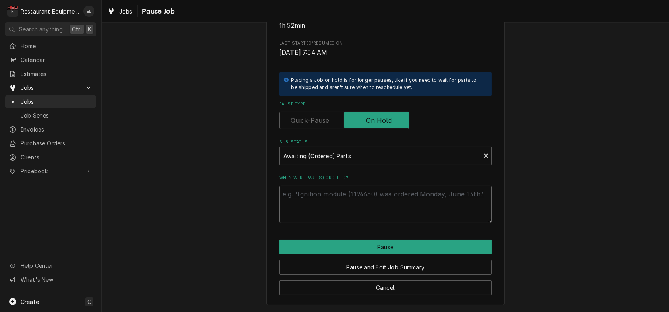
click at [353, 210] on textarea "When were part(s) ordered?" at bounding box center [385, 203] width 212 height 37
type textarea "x"
type textarea "o"
type textarea "x"
type textarea "or"
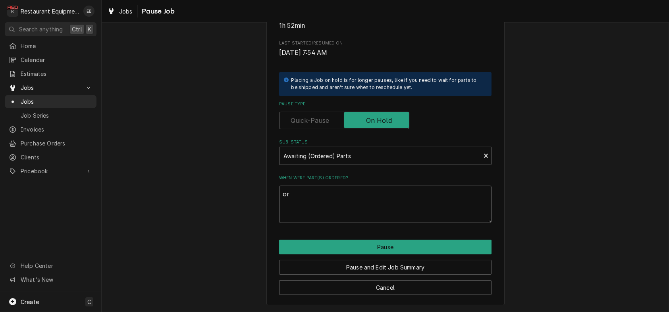
type textarea "x"
type textarea "ord"
type textarea "x"
type textarea "orde"
type textarea "x"
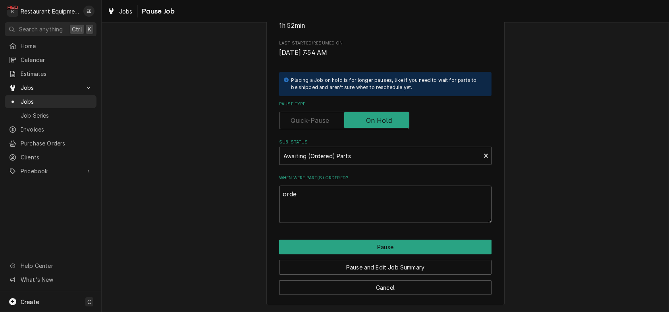
type textarea "order"
type textarea "x"
type textarea "ordere"
type textarea "x"
type textarea "ordered"
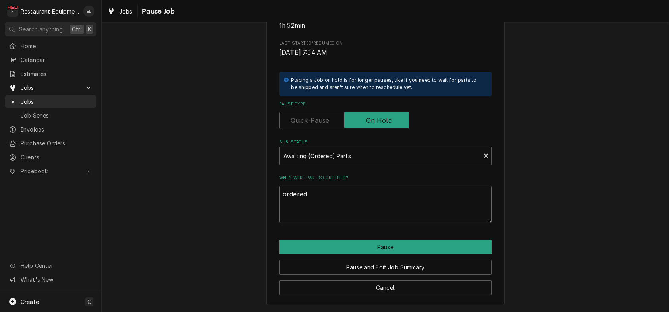
type textarea "x"
type textarea "ordered8"
type textarea "x"
type textarea "ordered"
type textarea "x"
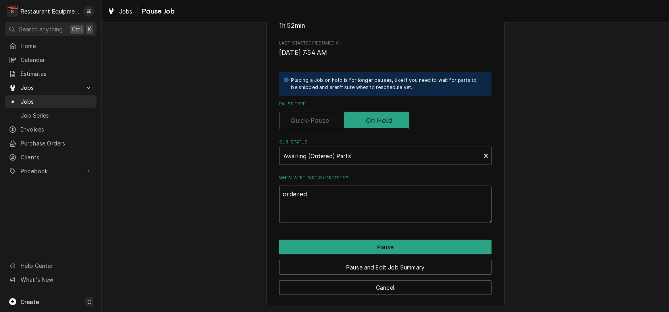
type textarea "ordered"
type textarea "x"
type textarea "ordered 8"
type textarea "x"
type textarea "ordered 8/"
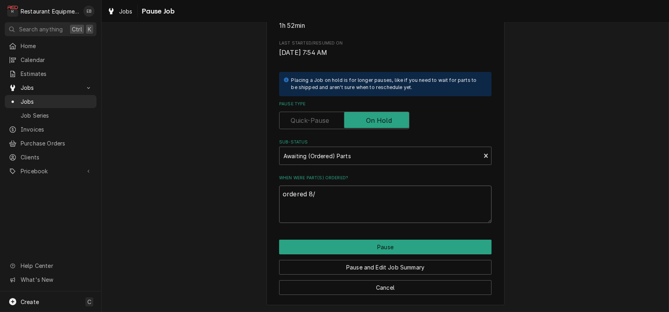
type textarea "x"
type textarea "ordered 8/2"
type textarea "x"
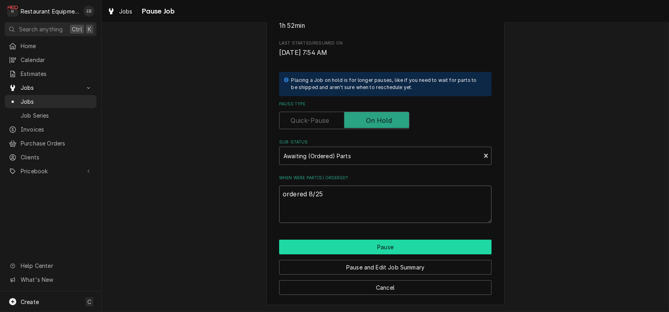
type textarea "ordered 8/25"
click at [335, 254] on button "Pause" at bounding box center [385, 246] width 212 height 15
type textarea "x"
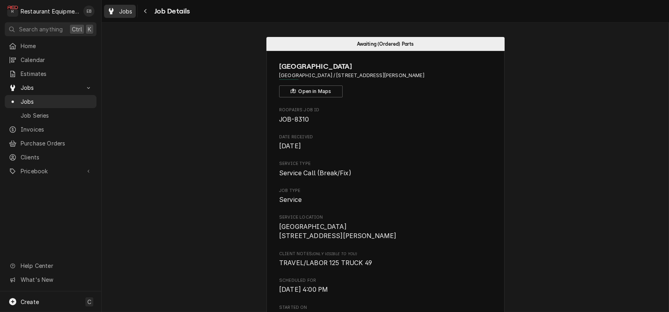
click at [133, 11] on span "Jobs" at bounding box center [125, 11] width 13 height 8
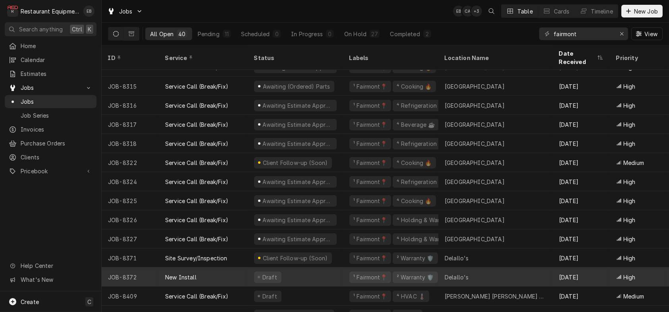
scroll to position [270, 0]
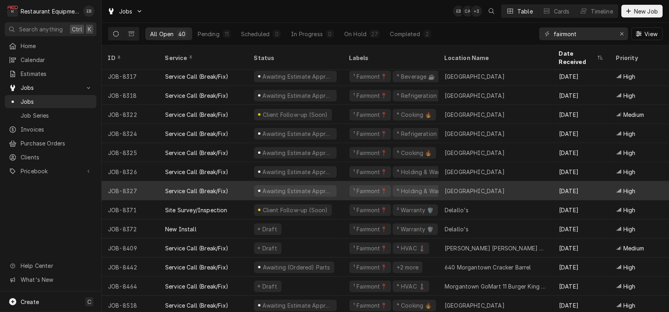
click at [248, 188] on div "Service Call (Break/Fix)" at bounding box center [203, 190] width 89 height 19
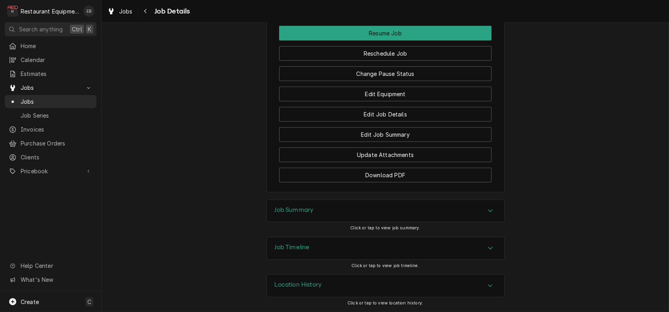
scroll to position [1058, 0]
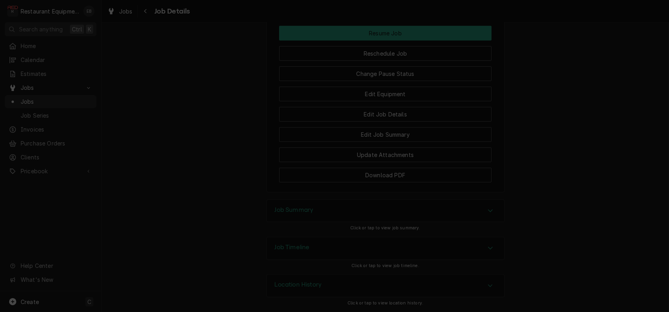
click at [403, 77] on icon "button" at bounding box center [401, 80] width 4 height 6
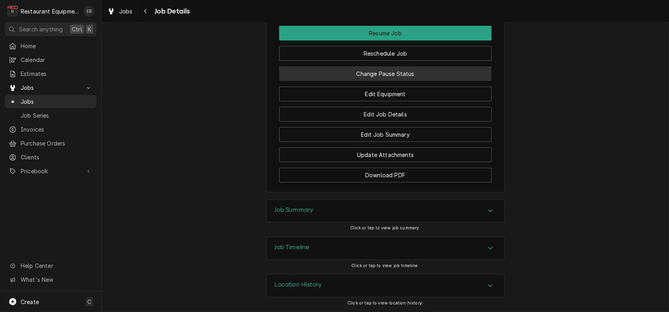
click at [416, 81] on button "Change Pause Status" at bounding box center [385, 73] width 212 height 15
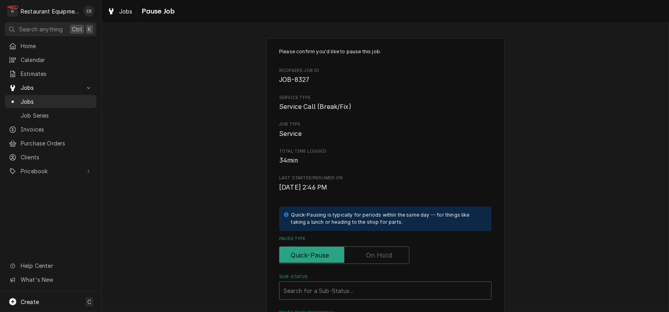
click at [379, 264] on label "Pause Type" at bounding box center [344, 254] width 130 height 17
click at [379, 264] on input "Pause Type" at bounding box center [344, 254] width 123 height 17
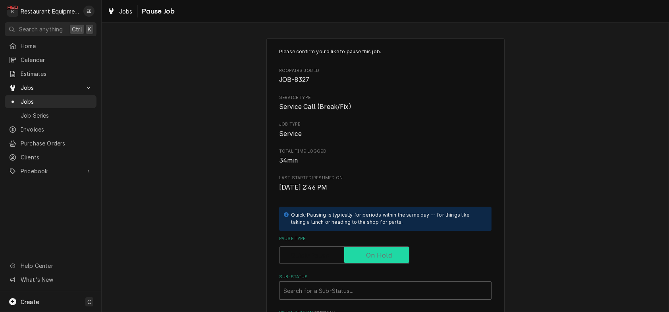
checkbox input "true"
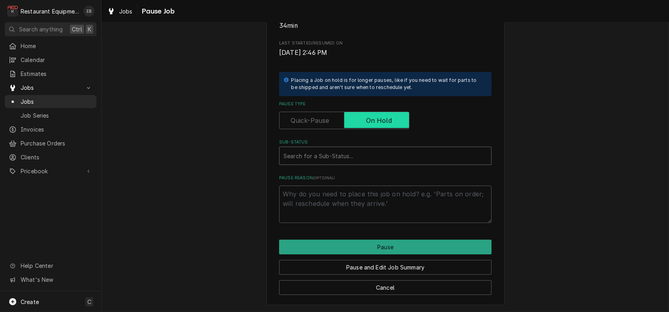
scroll to position [159, 0]
type textarea "x"
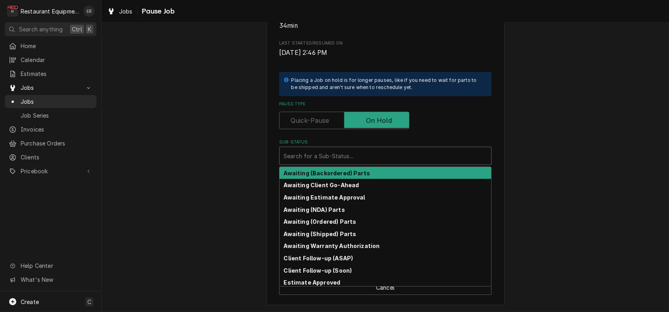
click at [339, 163] on div "Sub-Status" at bounding box center [385, 155] width 204 height 14
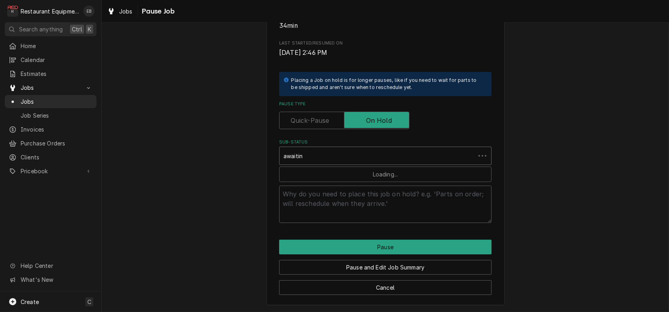
type input "awaiting"
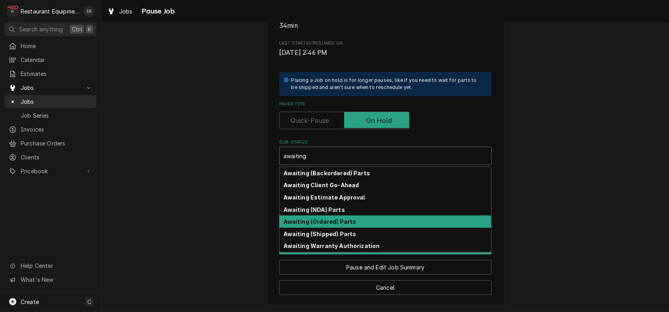
click at [329, 225] on strong "Awaiting (Ordered) Parts" at bounding box center [320, 221] width 73 height 7
type textarea "x"
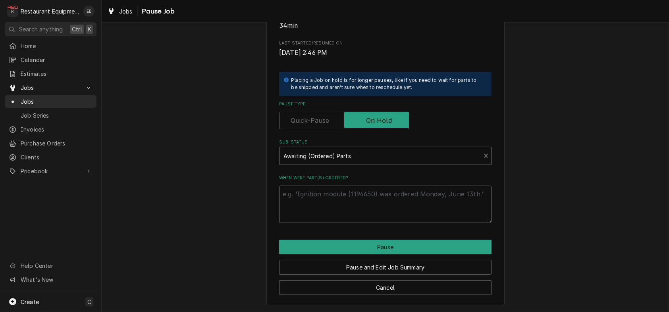
click at [337, 213] on textarea "When were part(s) ordered?" at bounding box center [385, 203] width 212 height 37
type textarea "x"
type textarea "o"
type textarea "x"
type textarea "or"
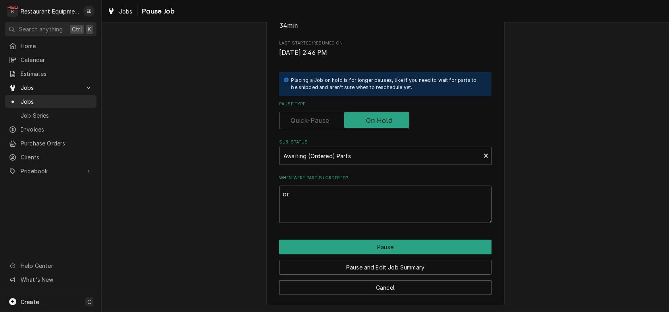
type textarea "x"
type textarea "ord"
type textarea "x"
type textarea "orde"
type textarea "x"
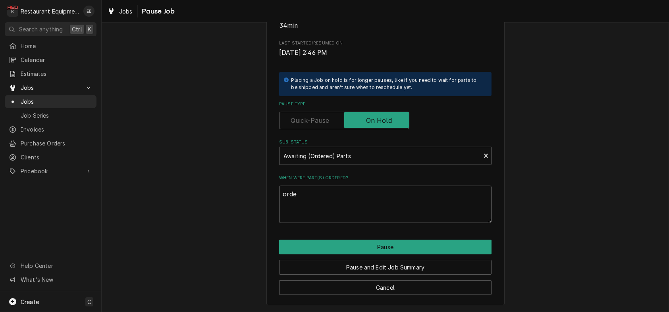
type textarea "order"
type textarea "x"
type textarea "ordere"
type textarea "x"
type textarea "ordered"
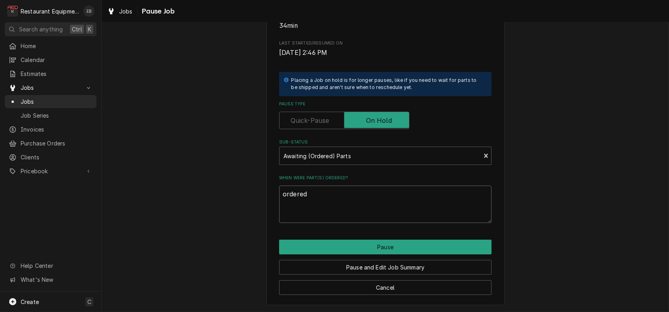
type textarea "x"
type textarea "ordered"
type textarea "x"
type textarea "ordered 8"
type textarea "x"
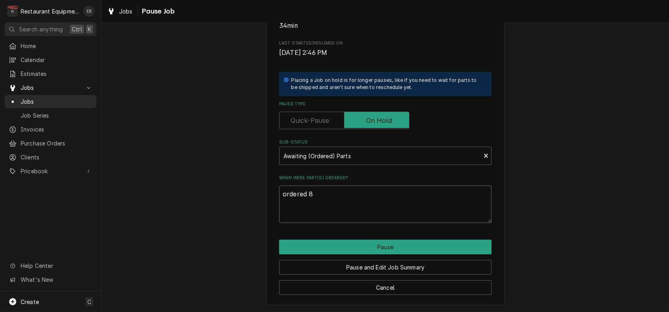
type textarea "ordered 8/"
type textarea "x"
type textarea "ordered 8/2"
type textarea "x"
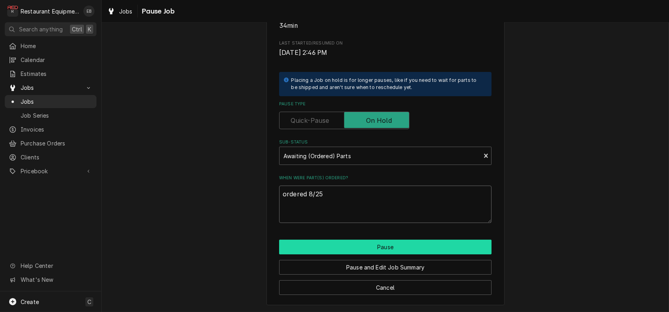
type textarea "ordered 8/25"
click at [346, 254] on button "Pause" at bounding box center [385, 246] width 212 height 15
type textarea "x"
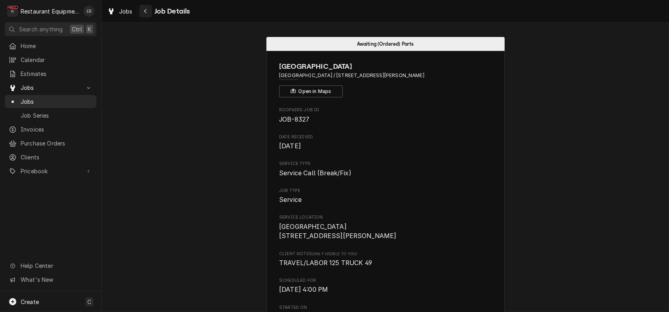
click at [147, 10] on icon "Navigate back" at bounding box center [146, 11] width 4 height 6
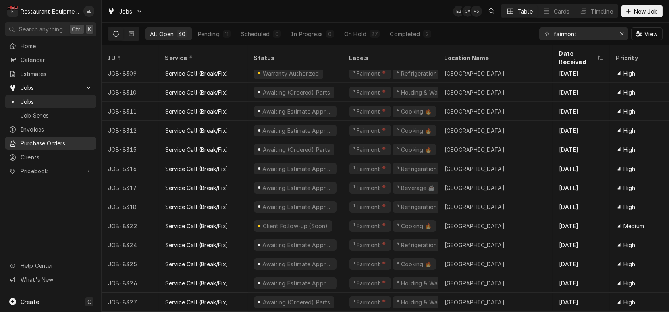
scroll to position [164, 0]
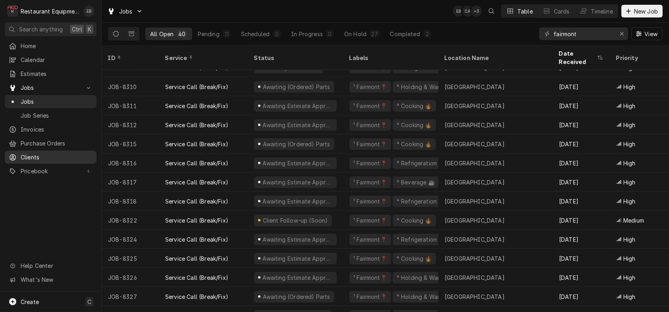
click at [59, 161] on span "Clients" at bounding box center [57, 157] width 72 height 8
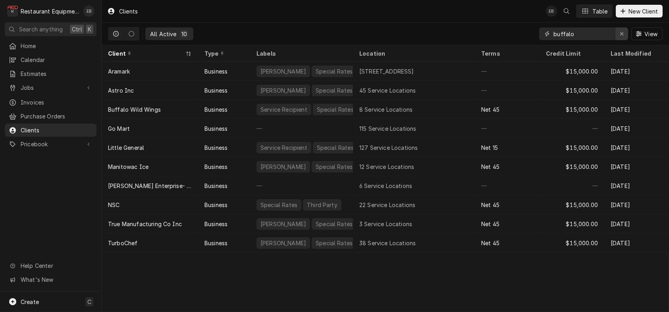
click at [622, 33] on div "Erase input" at bounding box center [622, 34] width 8 height 8
click at [577, 34] on input "Dynamic Content Wrapper" at bounding box center [590, 33] width 75 height 13
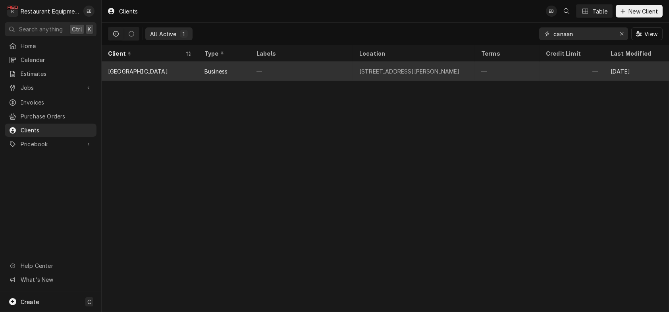
type input "canaan"
click at [481, 72] on div "—" at bounding box center [507, 71] width 65 height 19
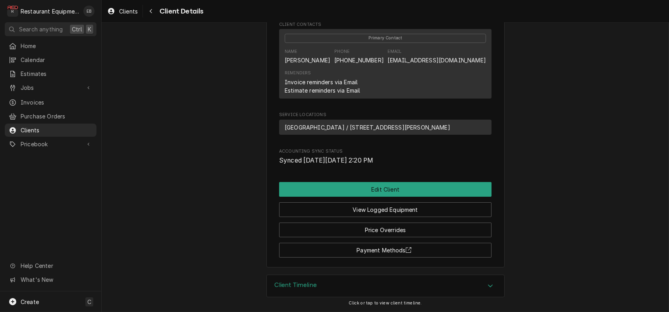
scroll to position [348, 0]
click at [155, 13] on div "Navigate back" at bounding box center [151, 11] width 8 height 8
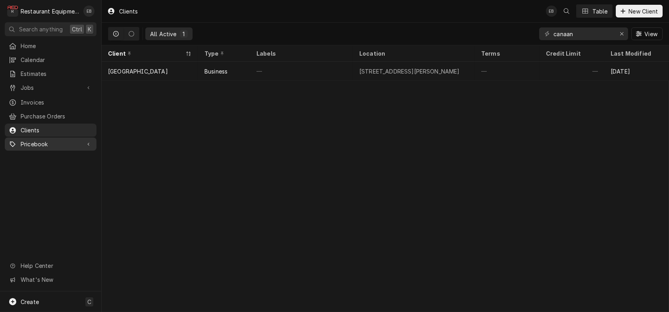
click at [60, 146] on span "Pricebook" at bounding box center [51, 144] width 60 height 8
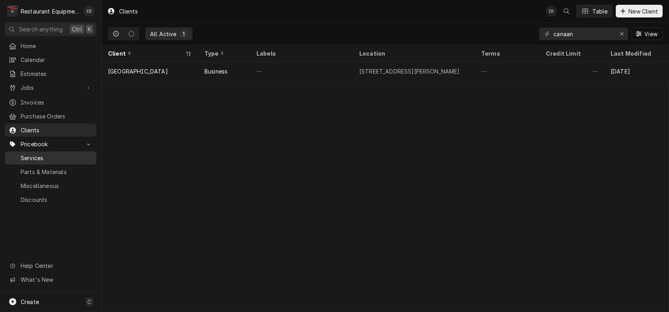
click at [64, 162] on span "Services" at bounding box center [57, 158] width 72 height 8
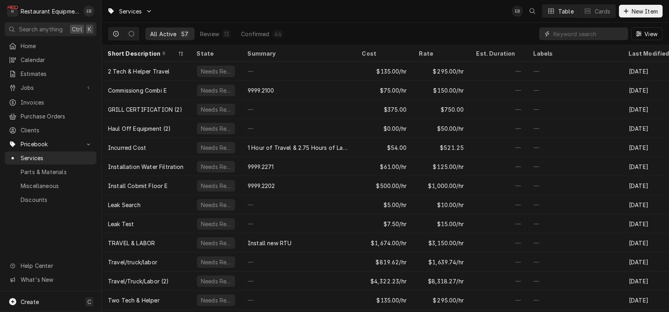
click at [609, 39] on input "Dynamic Content Wrapper" at bounding box center [588, 33] width 71 height 13
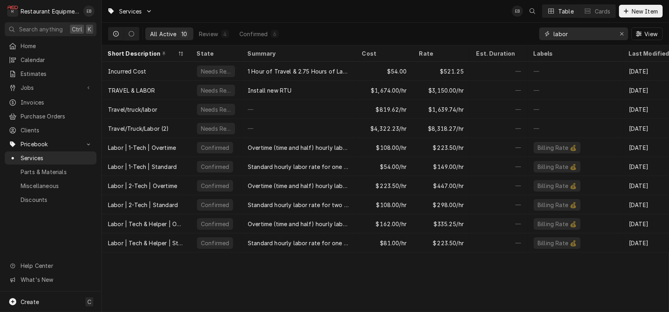
type input "labor"
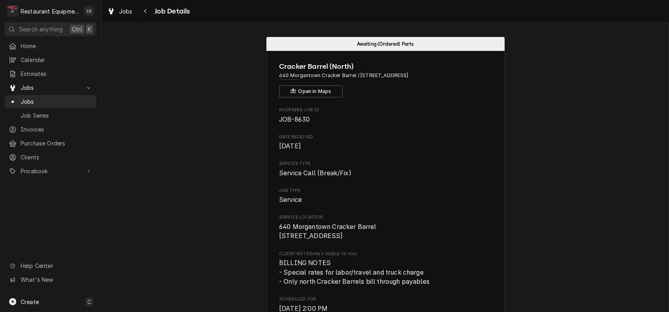
click at [125, 0] on div "Jobs Job Details" at bounding box center [385, 11] width 567 height 22
click at [124, 6] on link "Jobs" at bounding box center [120, 11] width 32 height 13
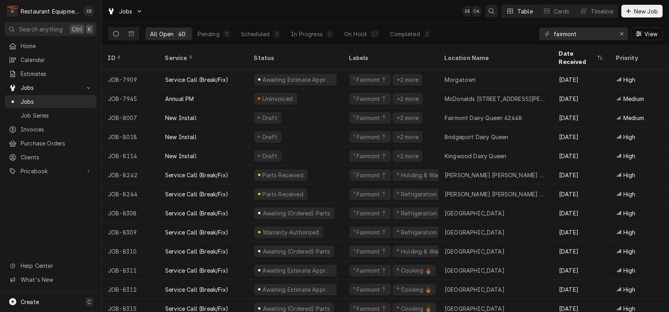
click at [489, 12] on icon "Open search" at bounding box center [492, 11] width 6 height 6
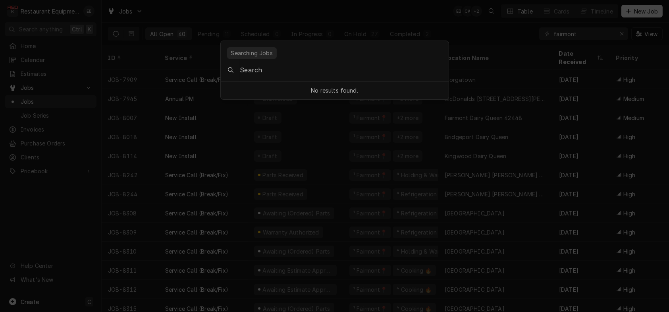
click at [468, 25] on body "R Restaurant Equipment Diagnostics EB Search anything Ctrl K Home Calendar Esti…" at bounding box center [334, 156] width 669 height 312
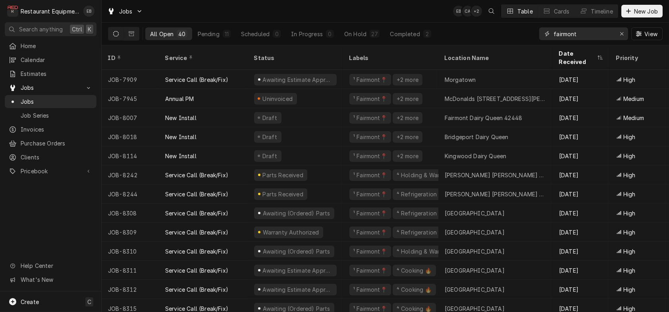
click at [606, 37] on input "fairmont" at bounding box center [583, 33] width 60 height 13
click at [622, 34] on div "Erase input" at bounding box center [622, 34] width 8 height 8
click at [588, 35] on input "Dynamic Content Wrapper" at bounding box center [590, 33] width 75 height 13
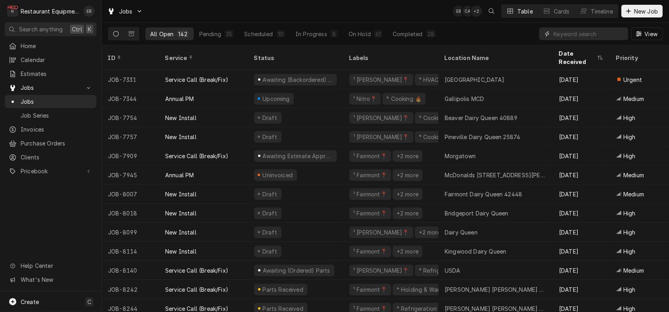
click at [591, 34] on input "Dynamic Content Wrapper" at bounding box center [588, 33] width 71 height 13
type input "[PERSON_NAME]"
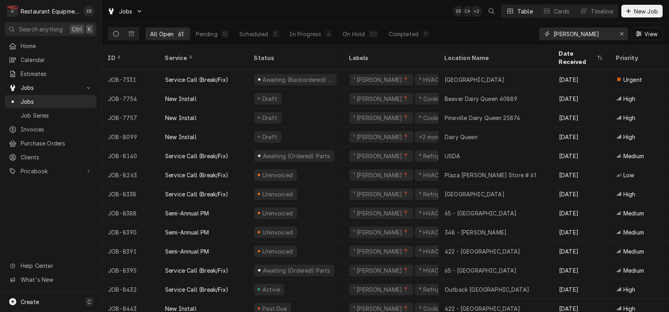
drag, startPoint x: 540, startPoint y: 30, endPoint x: 548, endPoint y: 43, distance: 15.1
click at [513, 39] on div "All Open 61 Pending 15 Scheduled 3 In Progress 4 On Hold 30 Completed 9 [PERSON…" at bounding box center [385, 34] width 554 height 22
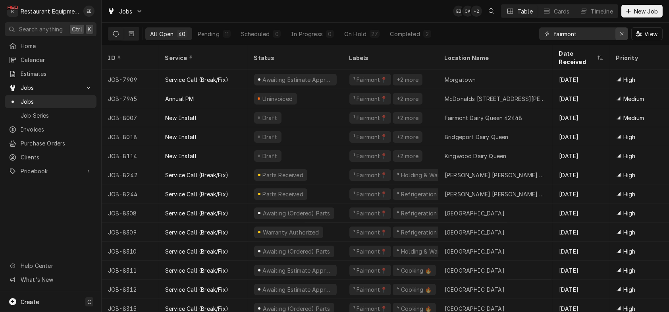
type input "fairmont"
click at [620, 36] on icon "Erase input" at bounding box center [622, 34] width 4 height 6
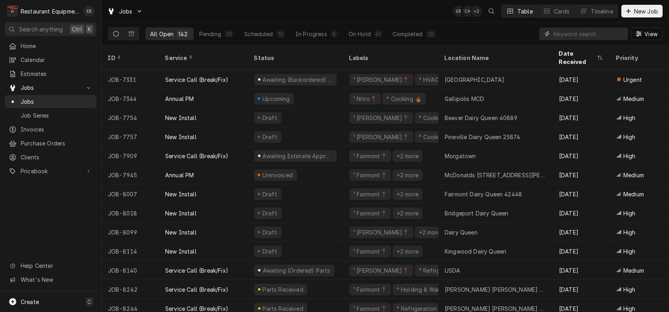
click at [592, 35] on input "Dynamic Content Wrapper" at bounding box center [588, 33] width 71 height 13
type input "nitro"
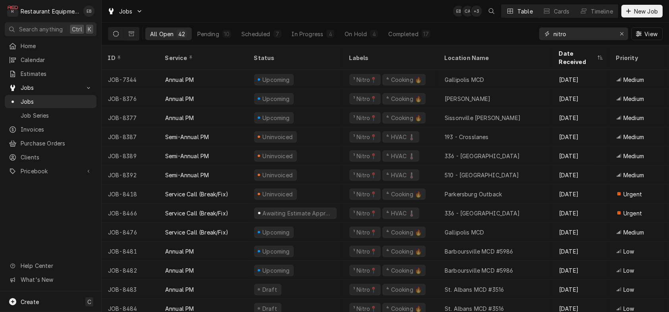
drag, startPoint x: 563, startPoint y: 40, endPoint x: 535, endPoint y: 40, distance: 28.2
click at [529, 42] on div "All Open 42 Pending 10 Scheduled 7 In Progress 4 On Hold 4 Completed 17 nitro V…" at bounding box center [385, 34] width 554 height 22
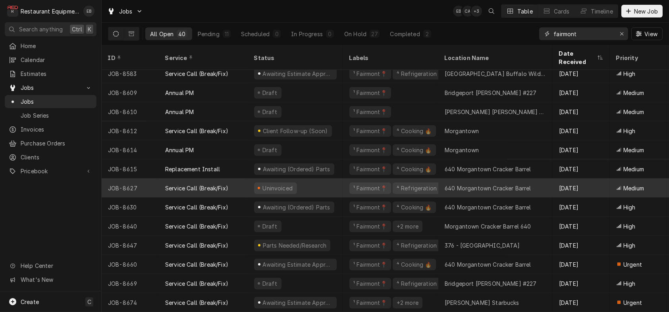
scroll to position [526, 0]
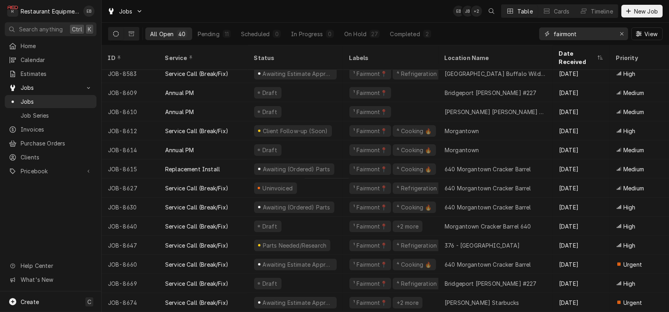
type input "fairmont"
